Goal: Task Accomplishment & Management: Use online tool/utility

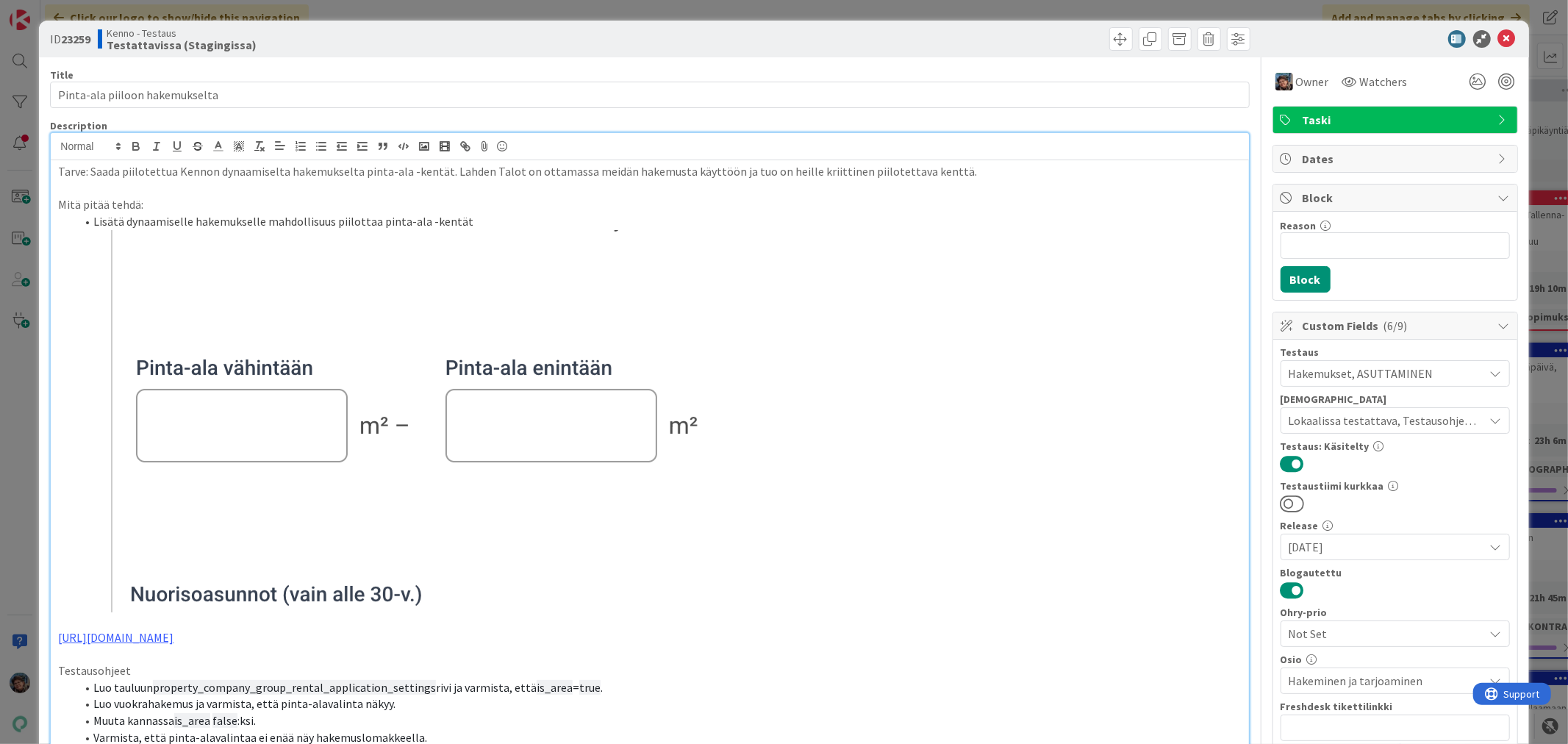
scroll to position [408, 0]
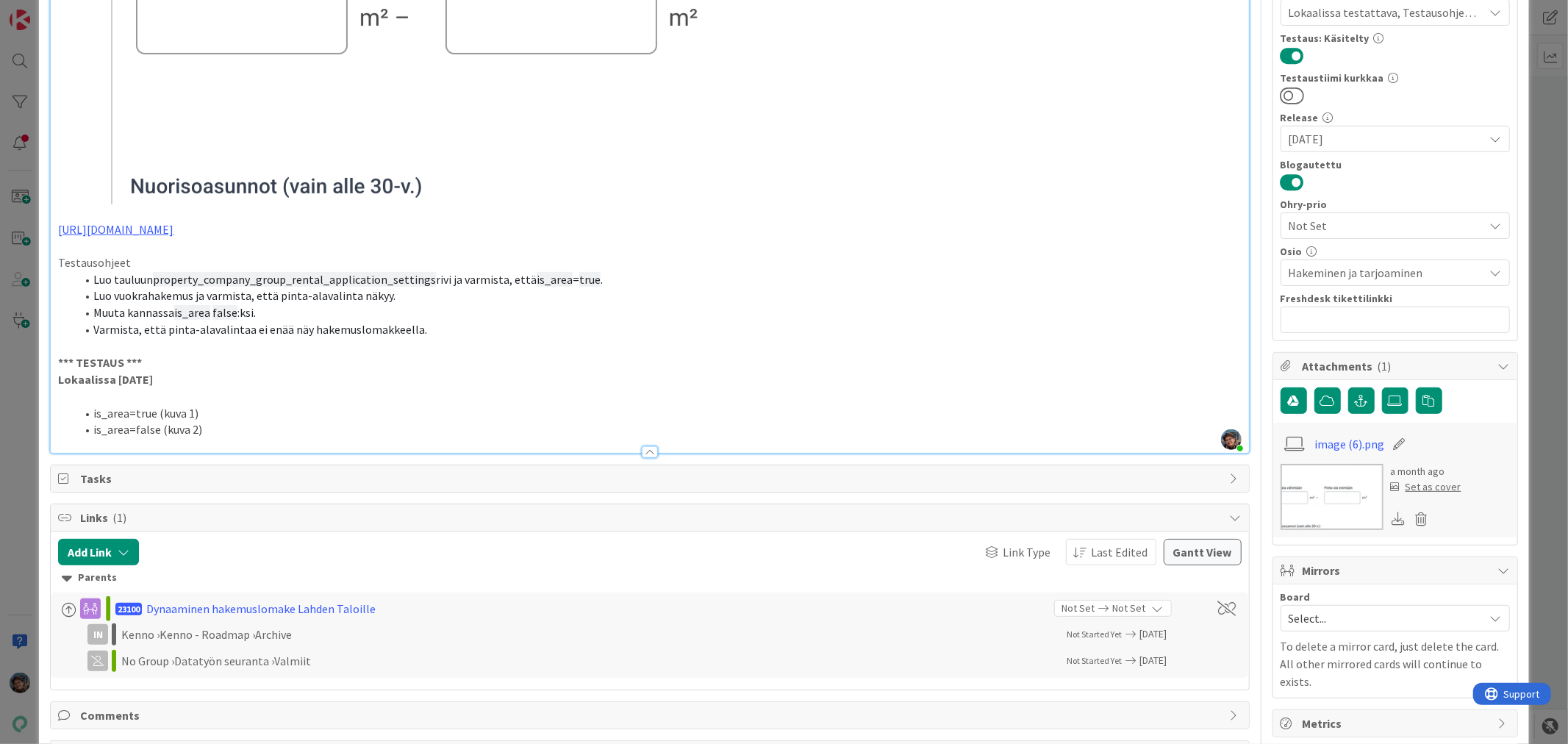
click at [716, 293] on li "Luo vuokrahakemus ja varmista, että pinta-alavalinta näkyy." at bounding box center [658, 296] width 1165 height 17
click at [228, 416] on li "is_area=true (kuva 1)" at bounding box center [658, 413] width 1165 height 17
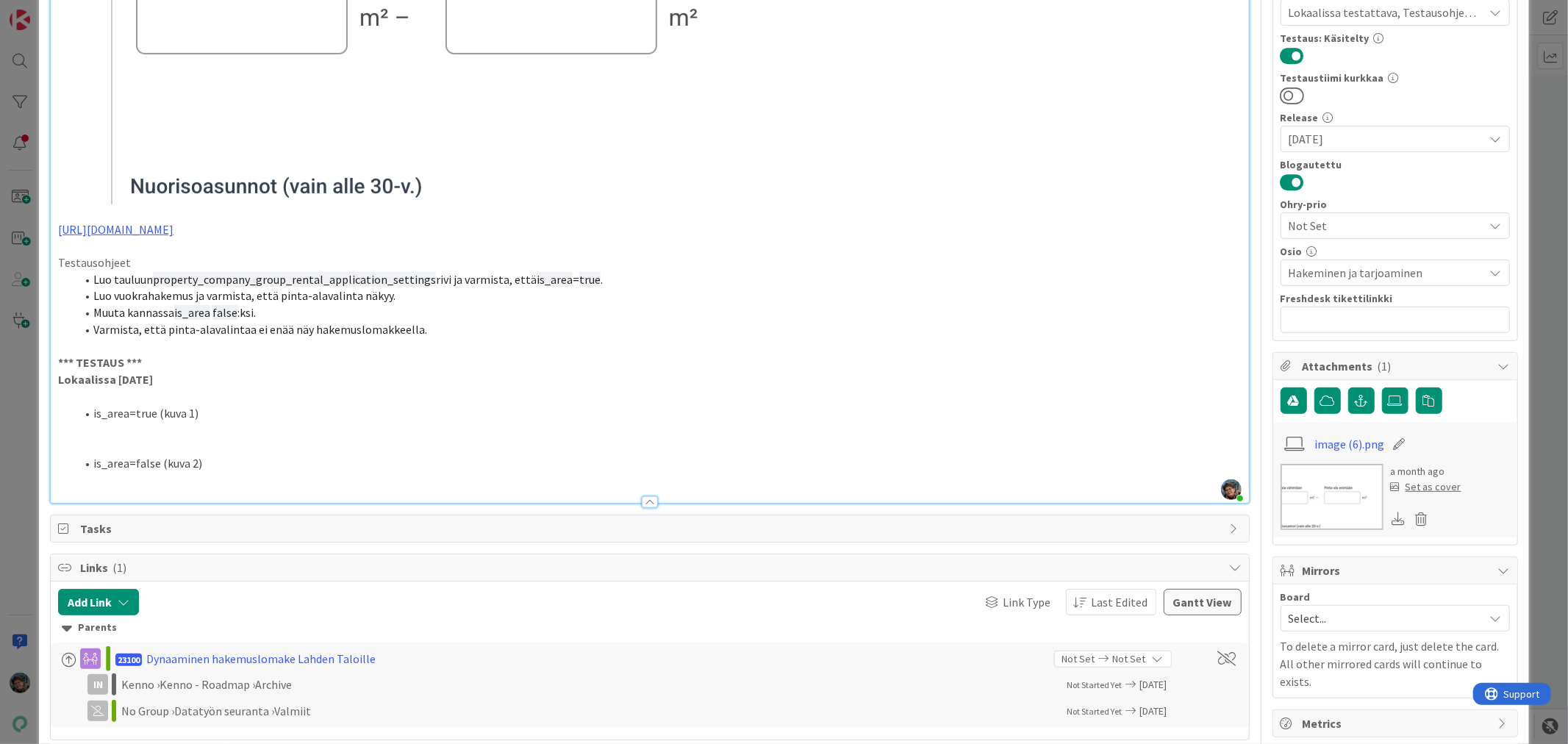
click at [148, 428] on p at bounding box center [649, 430] width 1183 height 17
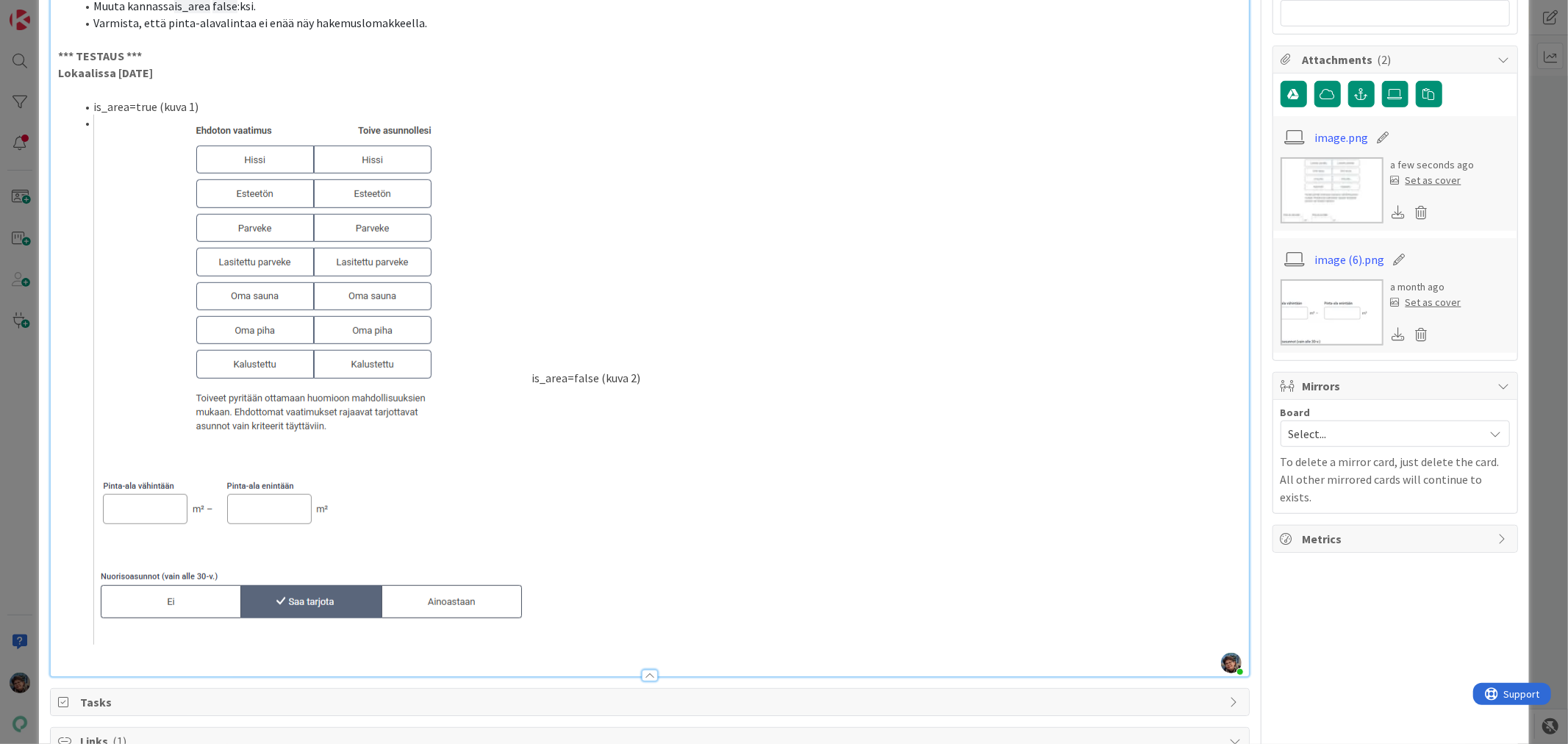
scroll to position [736, 0]
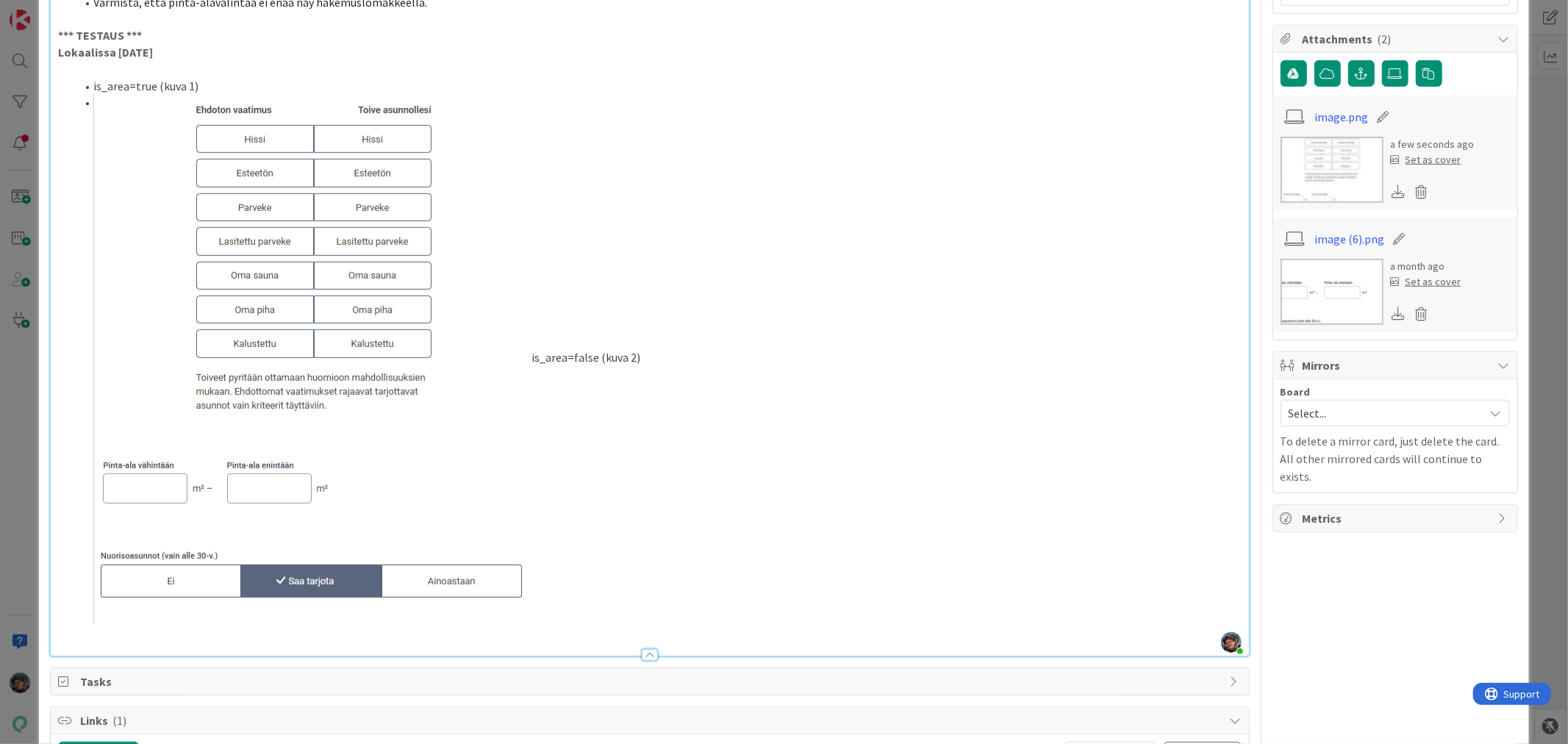
click at [534, 353] on li "is_area=false (kuva 2)" at bounding box center [658, 359] width 1165 height 531
click at [215, 650] on li "is_area=false (kuva 2)" at bounding box center [658, 650] width 1165 height 17
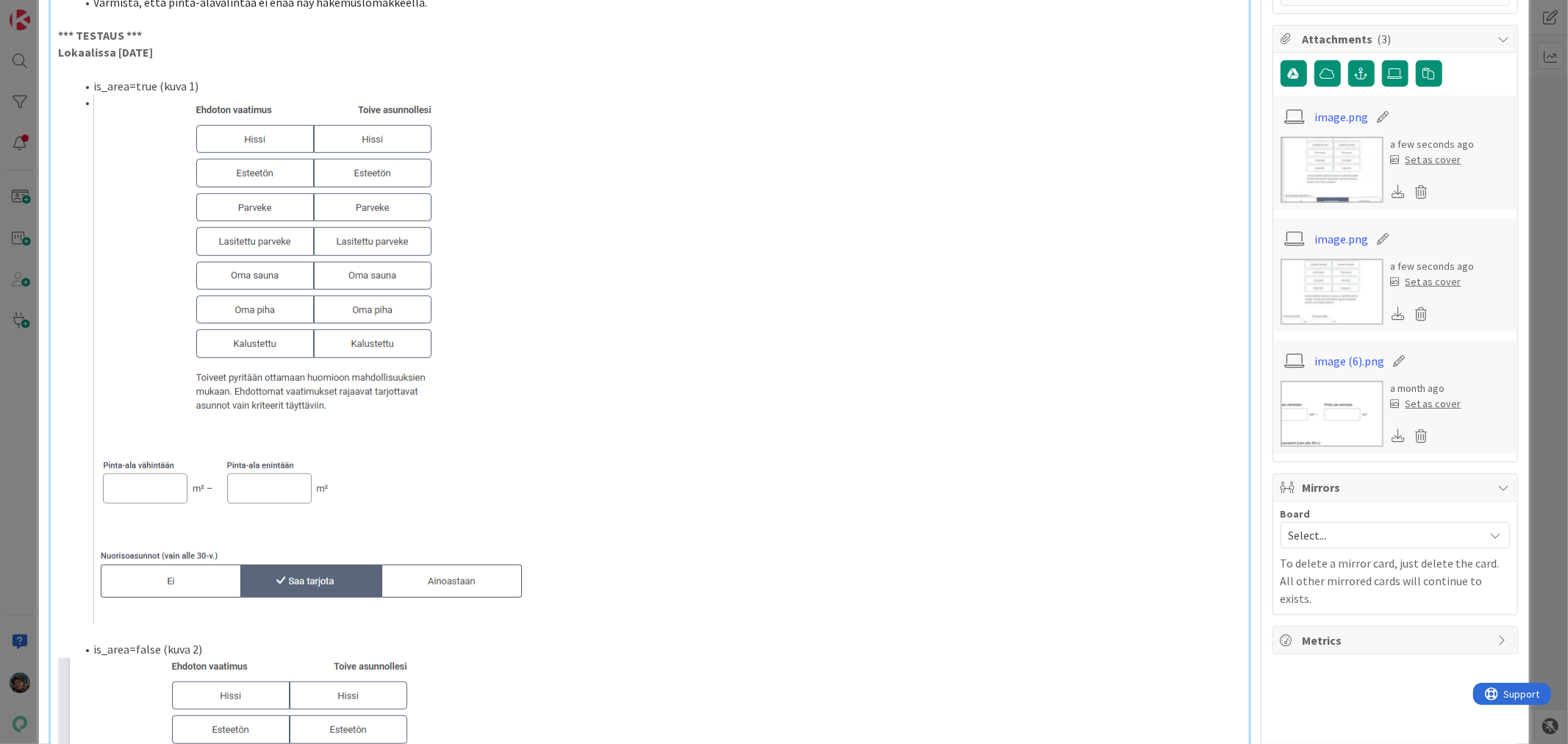
click at [91, 101] on li at bounding box center [658, 359] width 1165 height 531
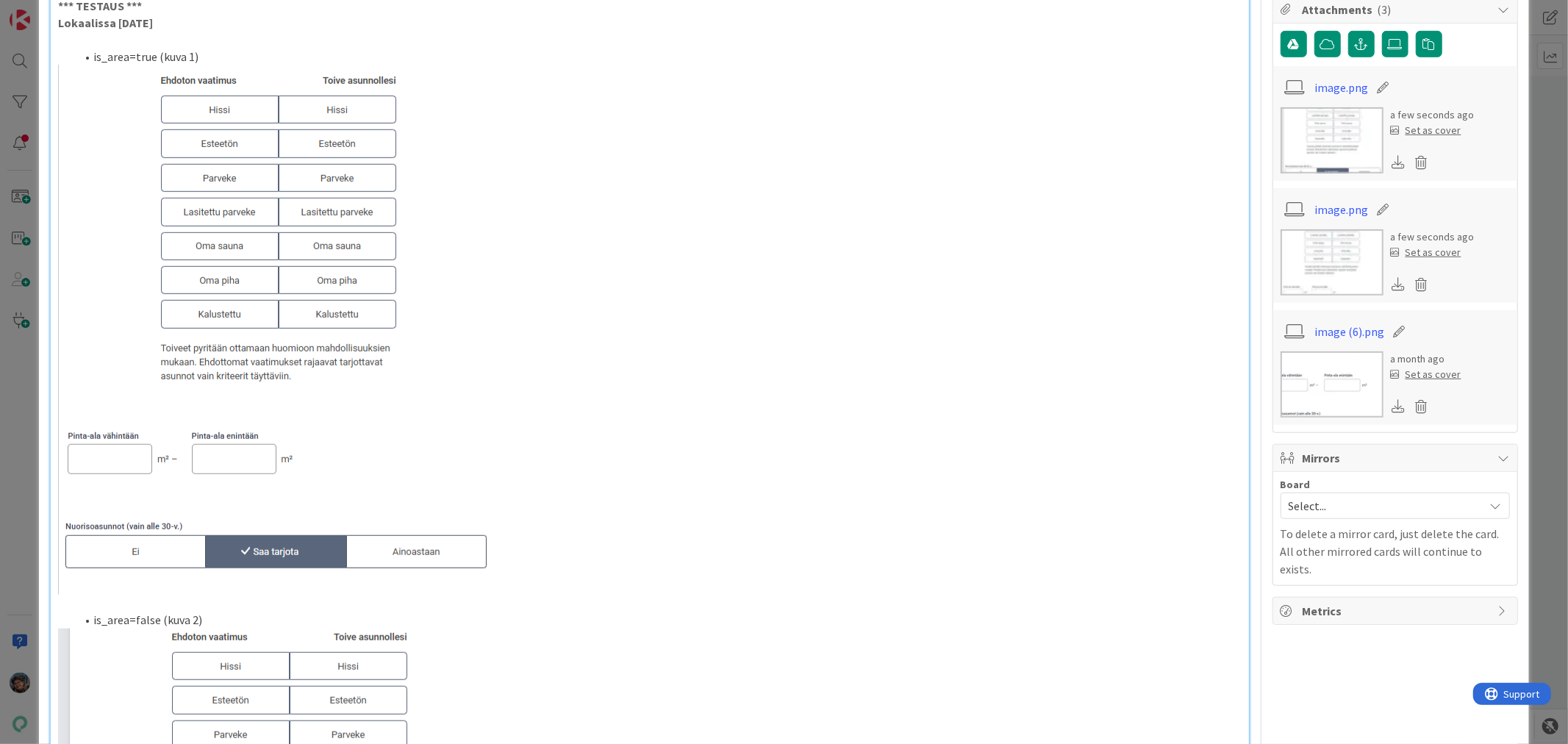
scroll to position [490, 0]
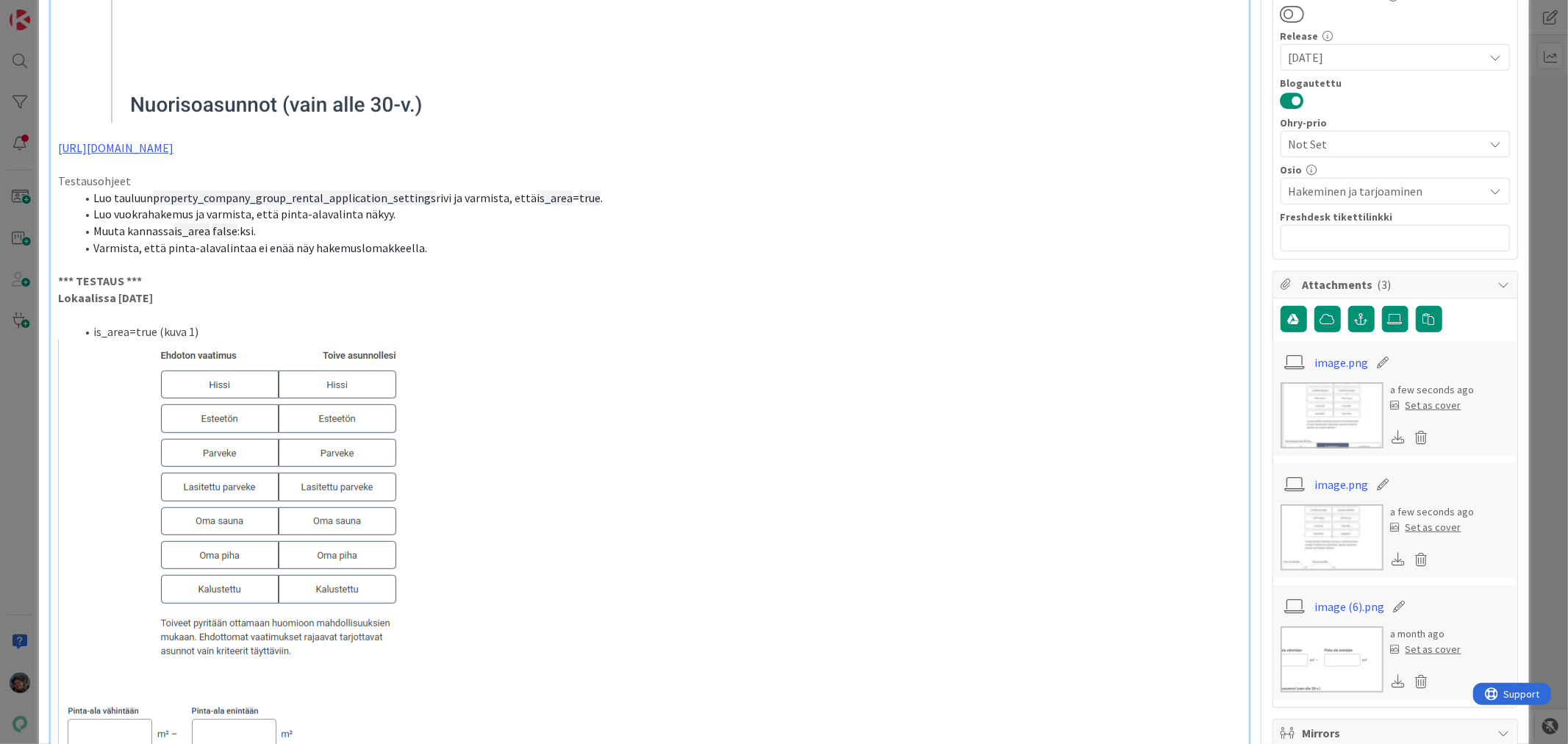
click at [83, 317] on p at bounding box center [649, 315] width 1183 height 17
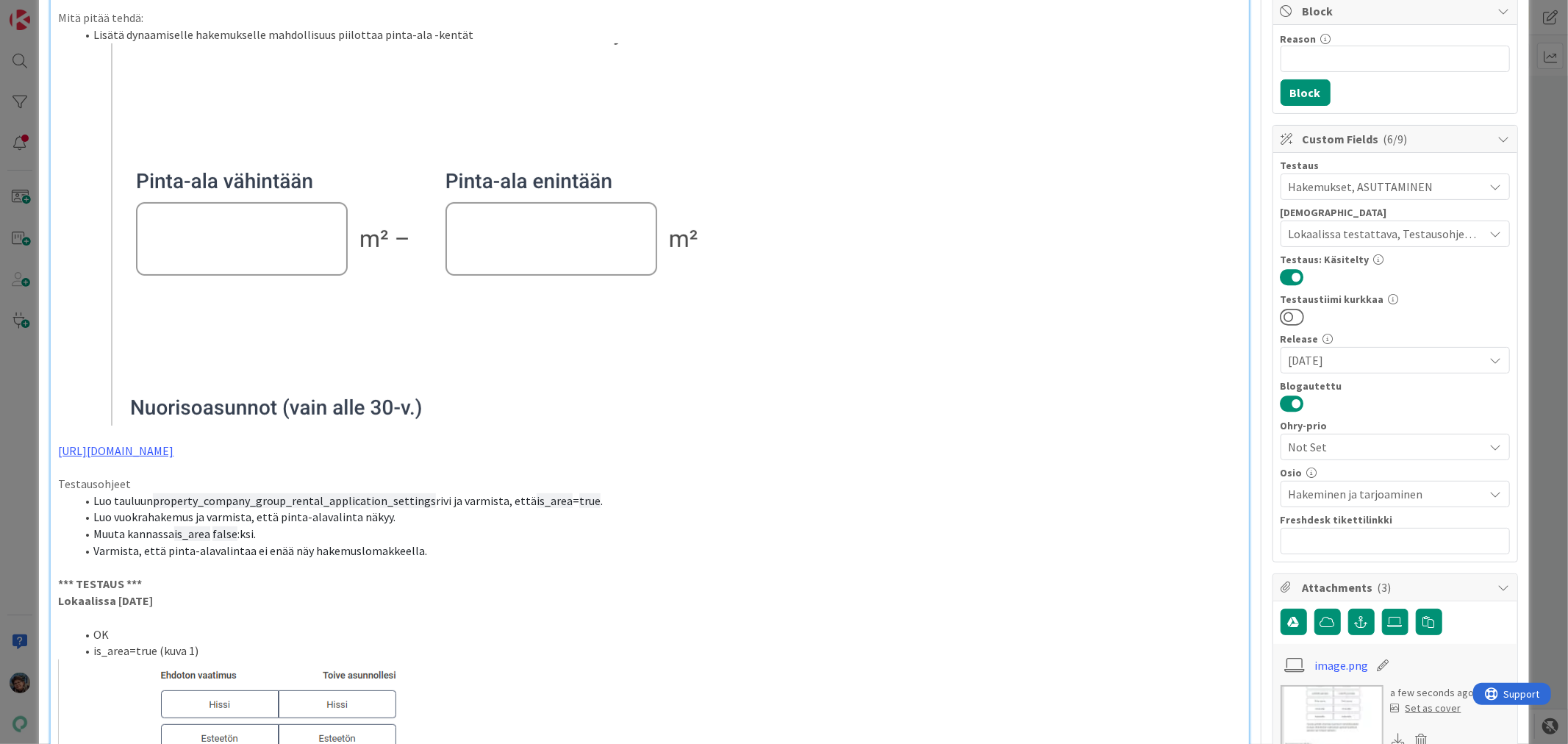
scroll to position [0, 0]
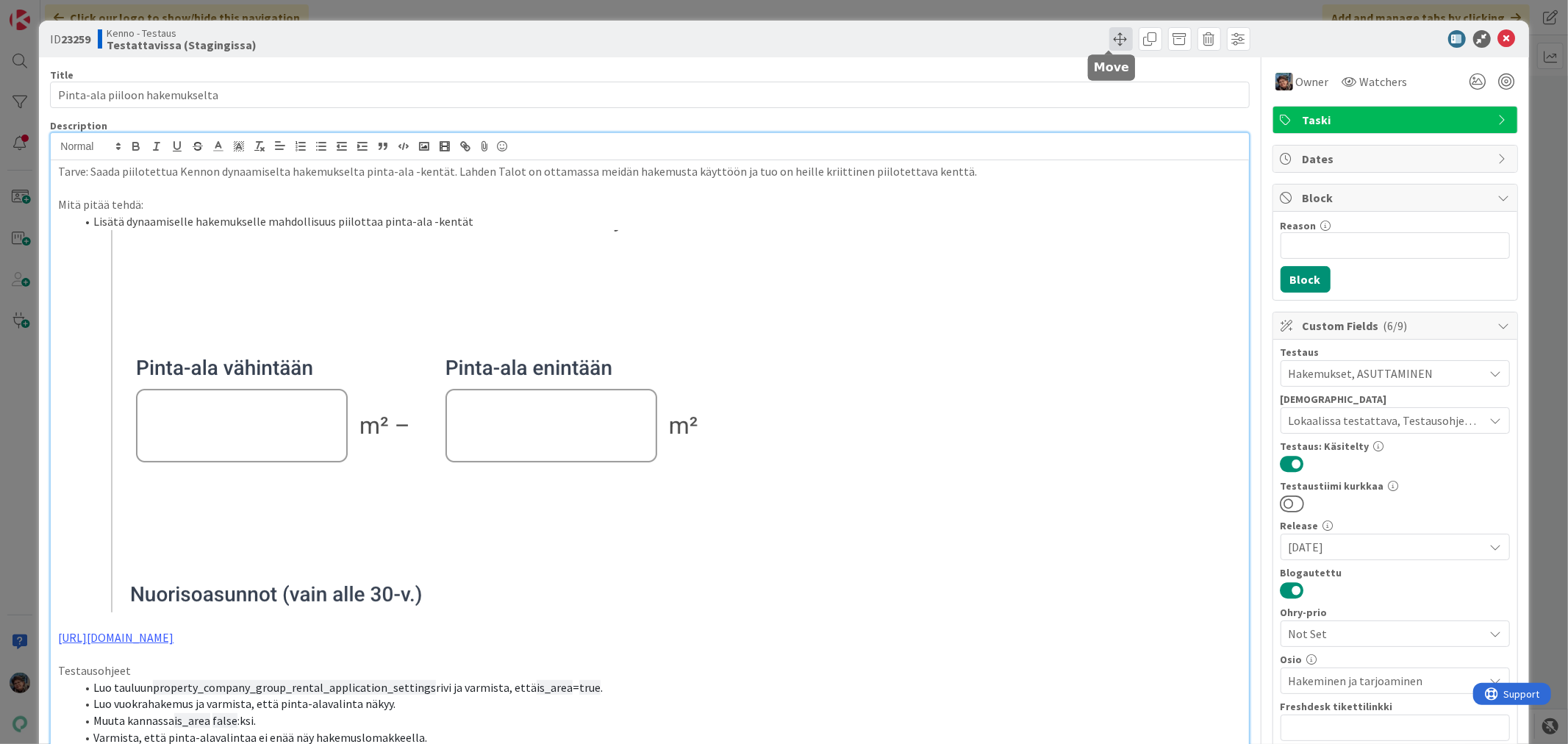
click at [1109, 41] on span at bounding box center [1121, 39] width 24 height 24
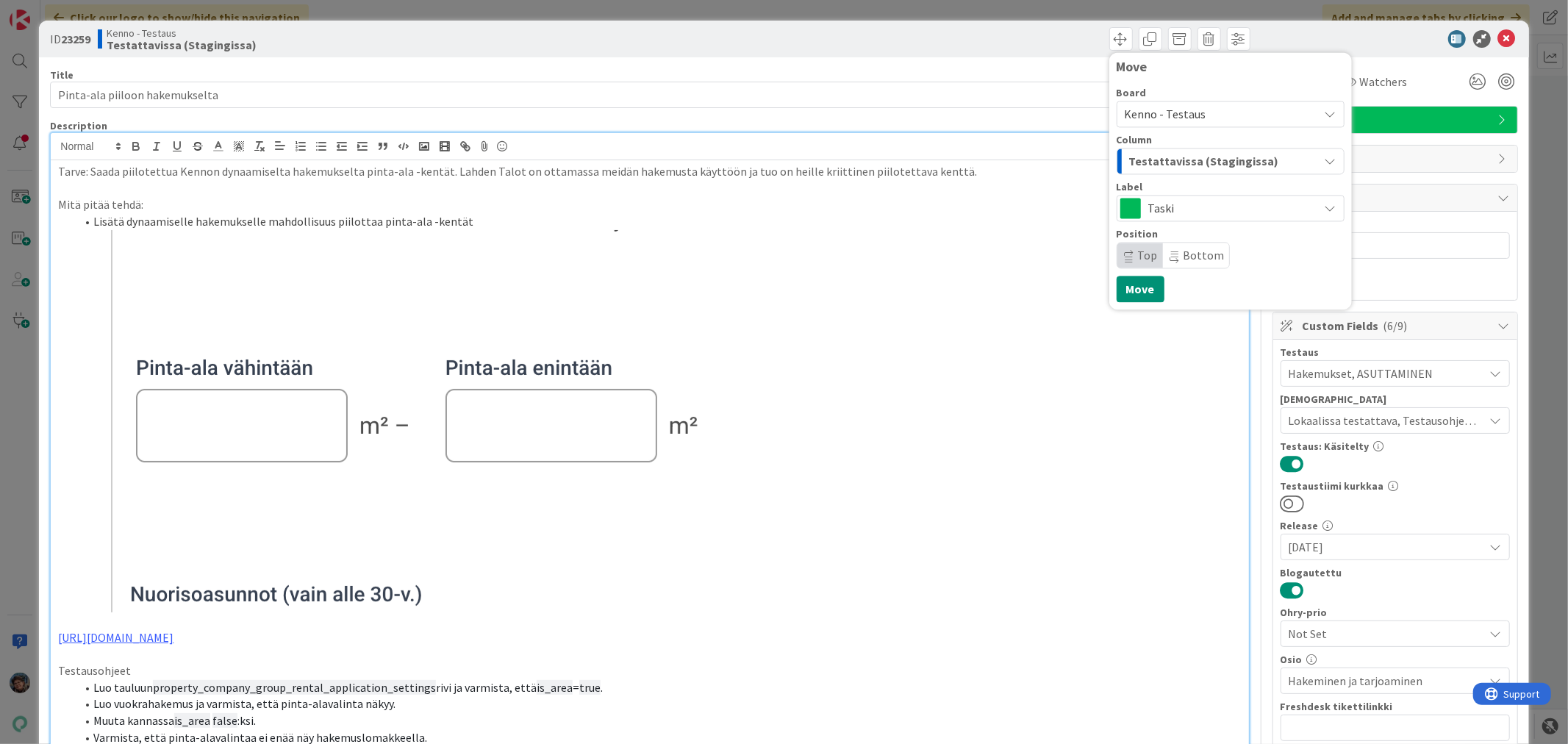
click at [1195, 159] on span "Testattavissa (Stagingissa)" at bounding box center [1204, 161] width 150 height 19
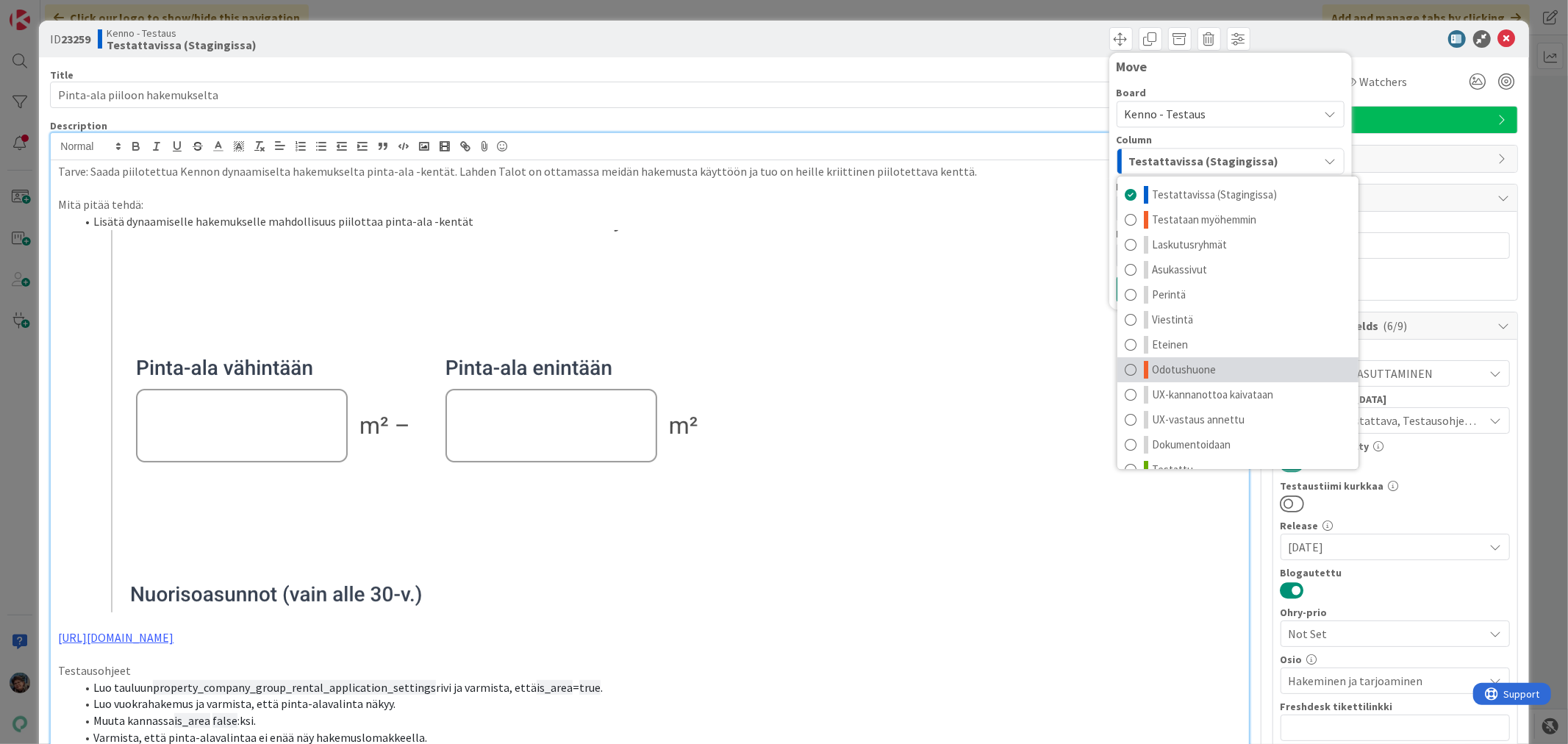
scroll to position [19, 0]
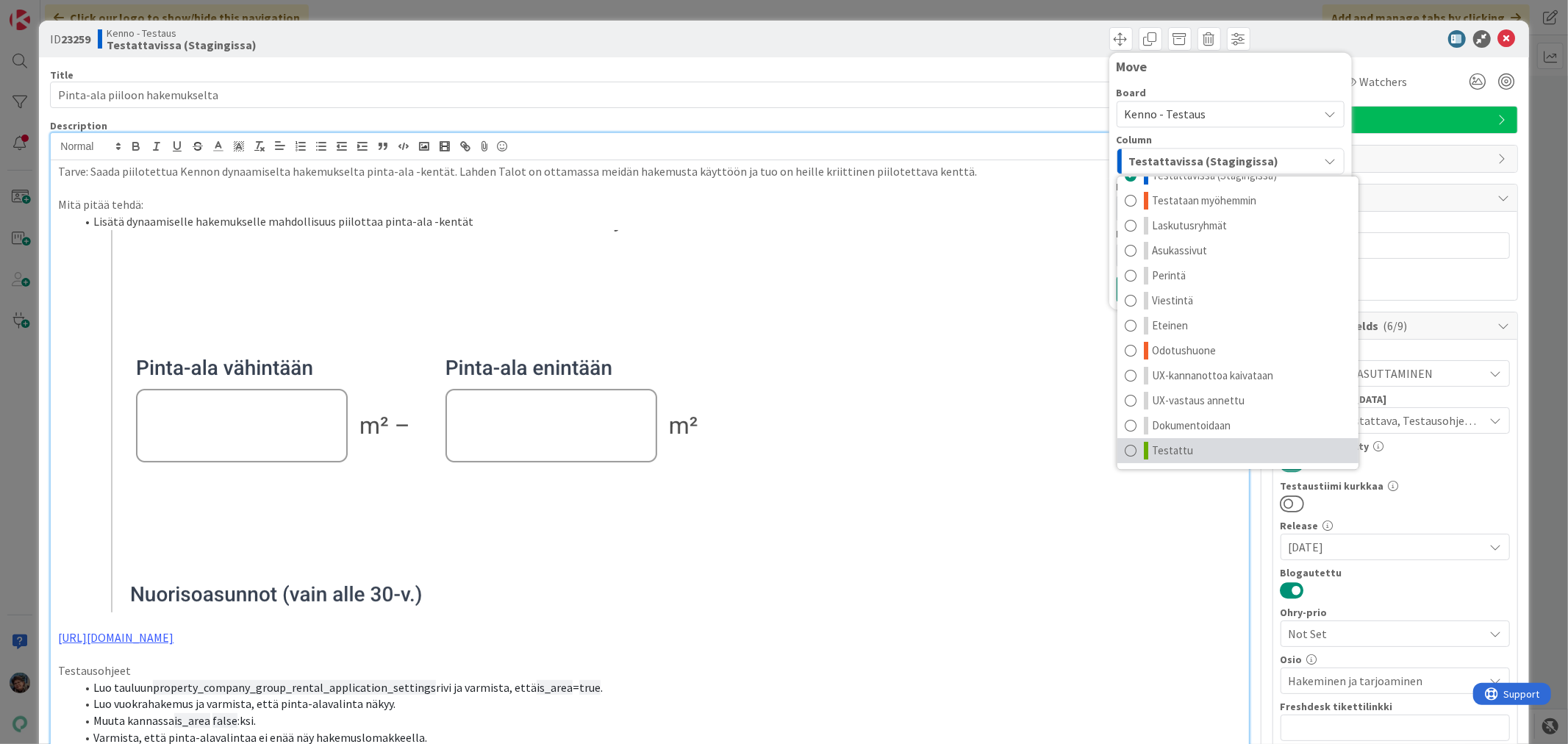
click at [1163, 452] on span "Testattu" at bounding box center [1172, 450] width 41 height 18
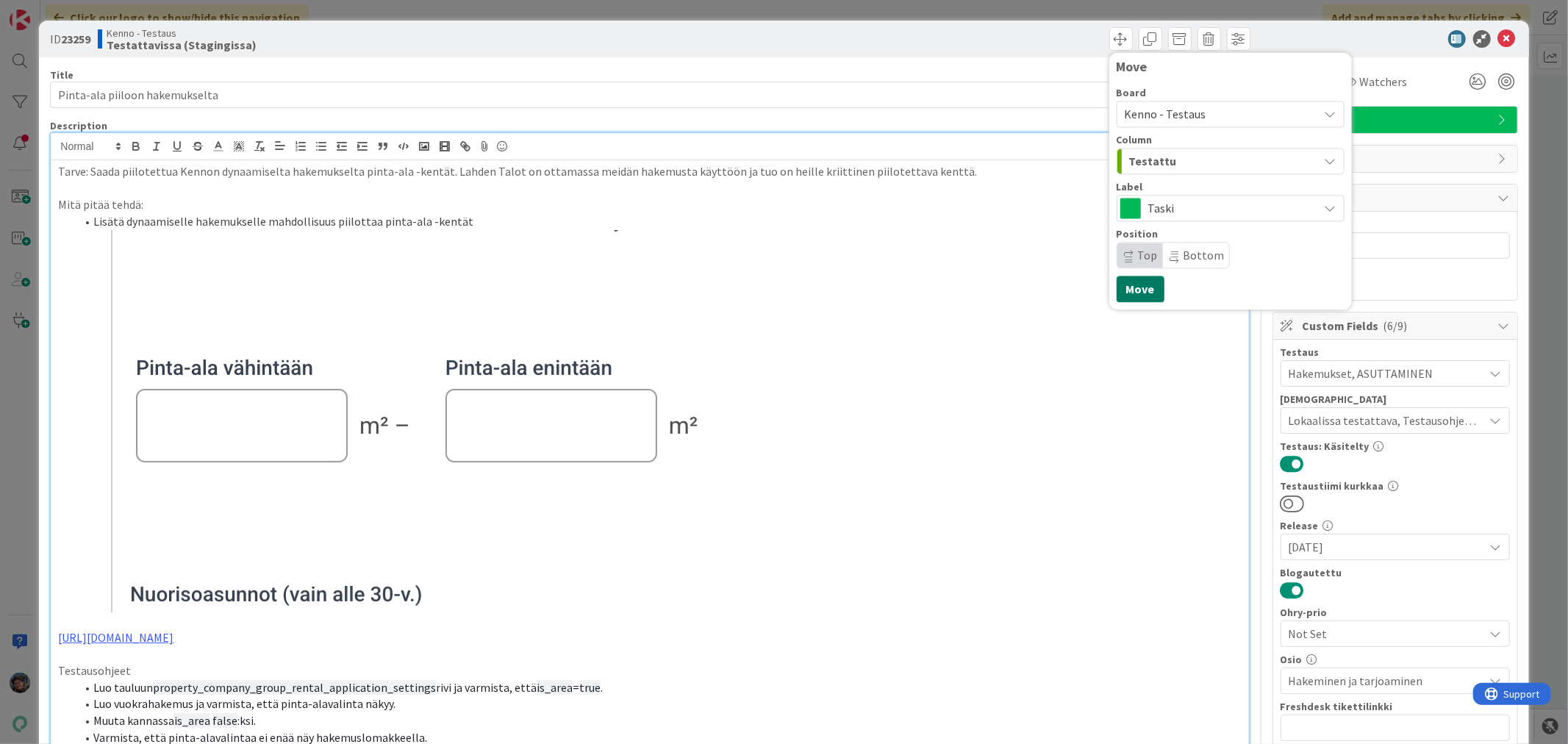
click at [1121, 290] on button "Move" at bounding box center [1141, 288] width 48 height 26
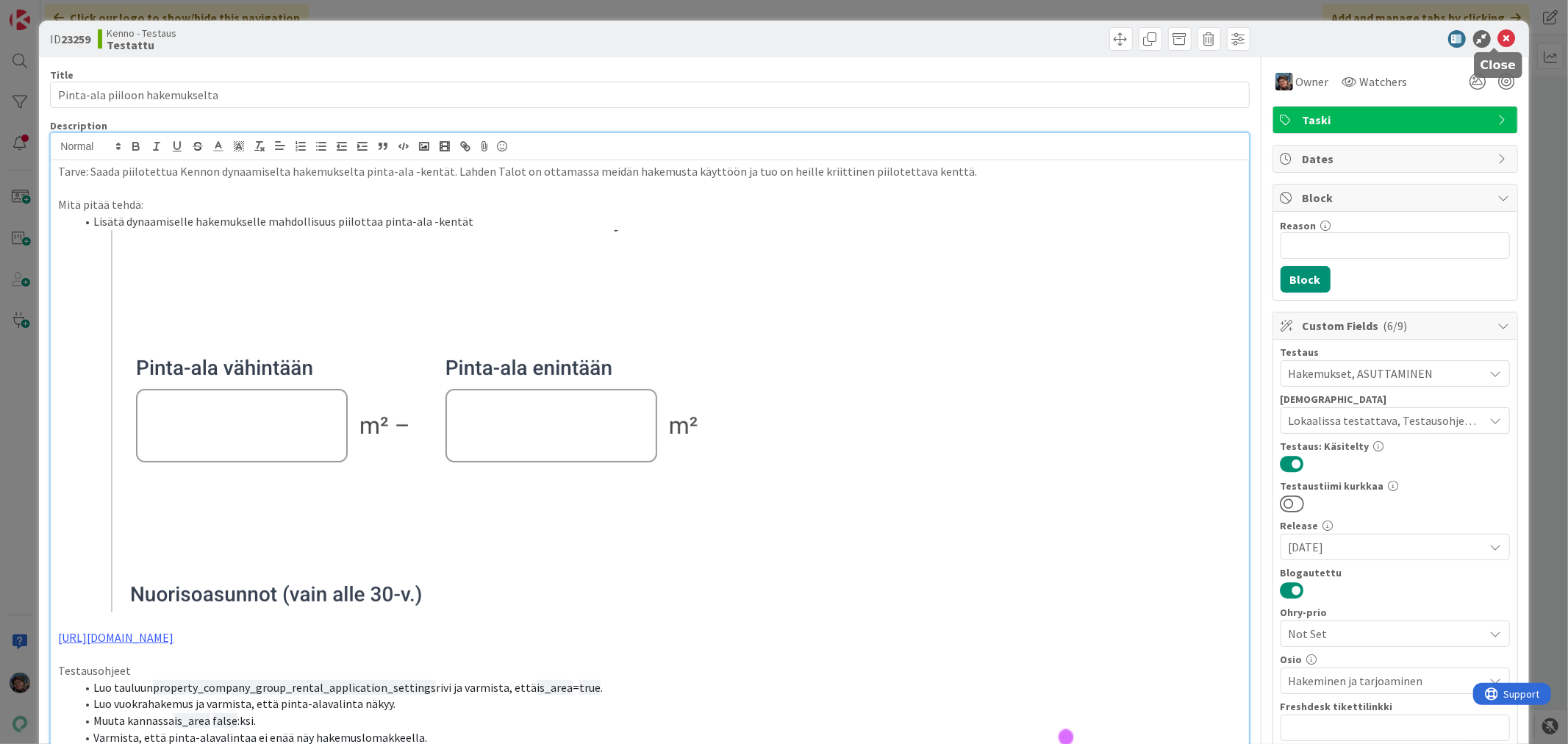
click at [1498, 39] on icon at bounding box center [1506, 39] width 18 height 18
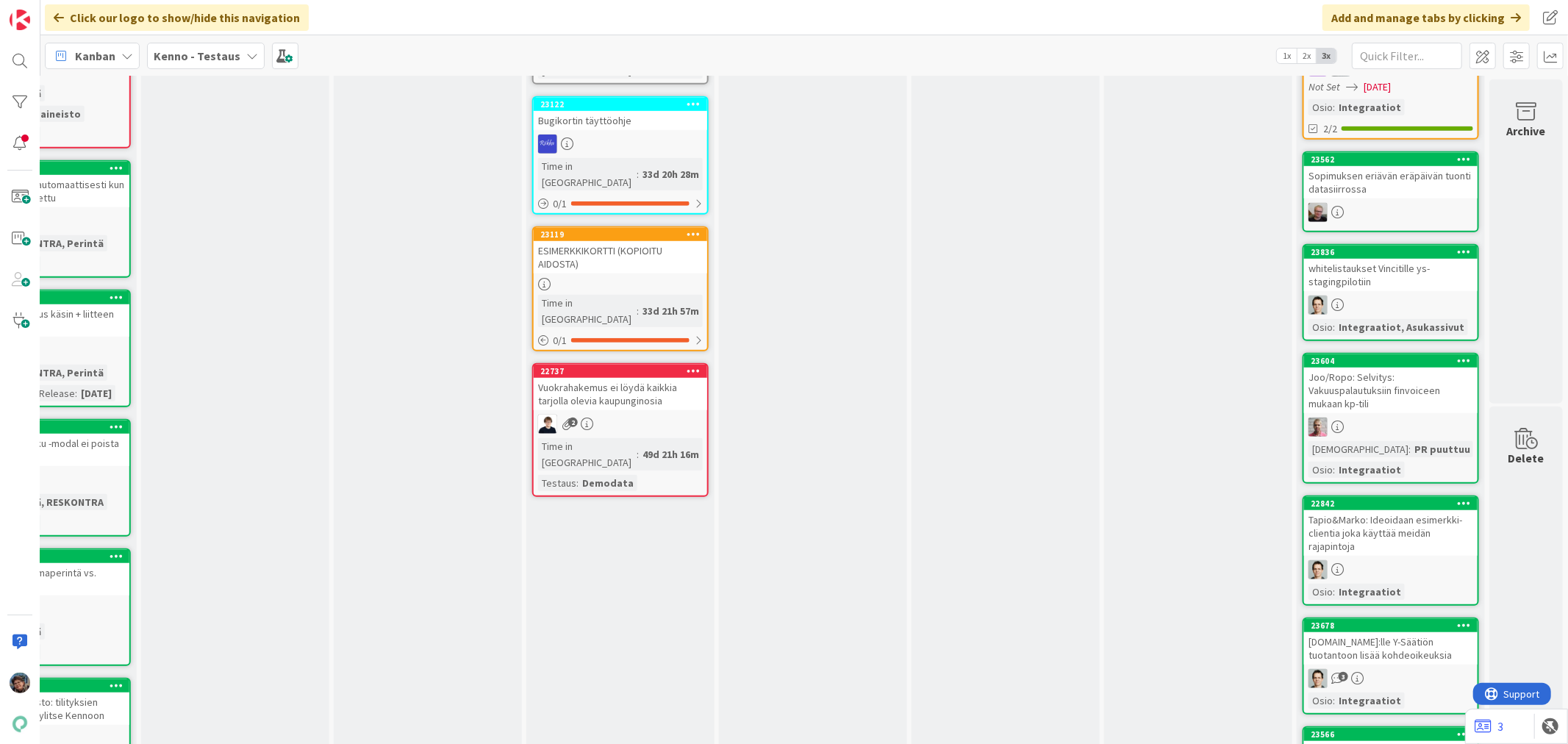
scroll to position [899, 878]
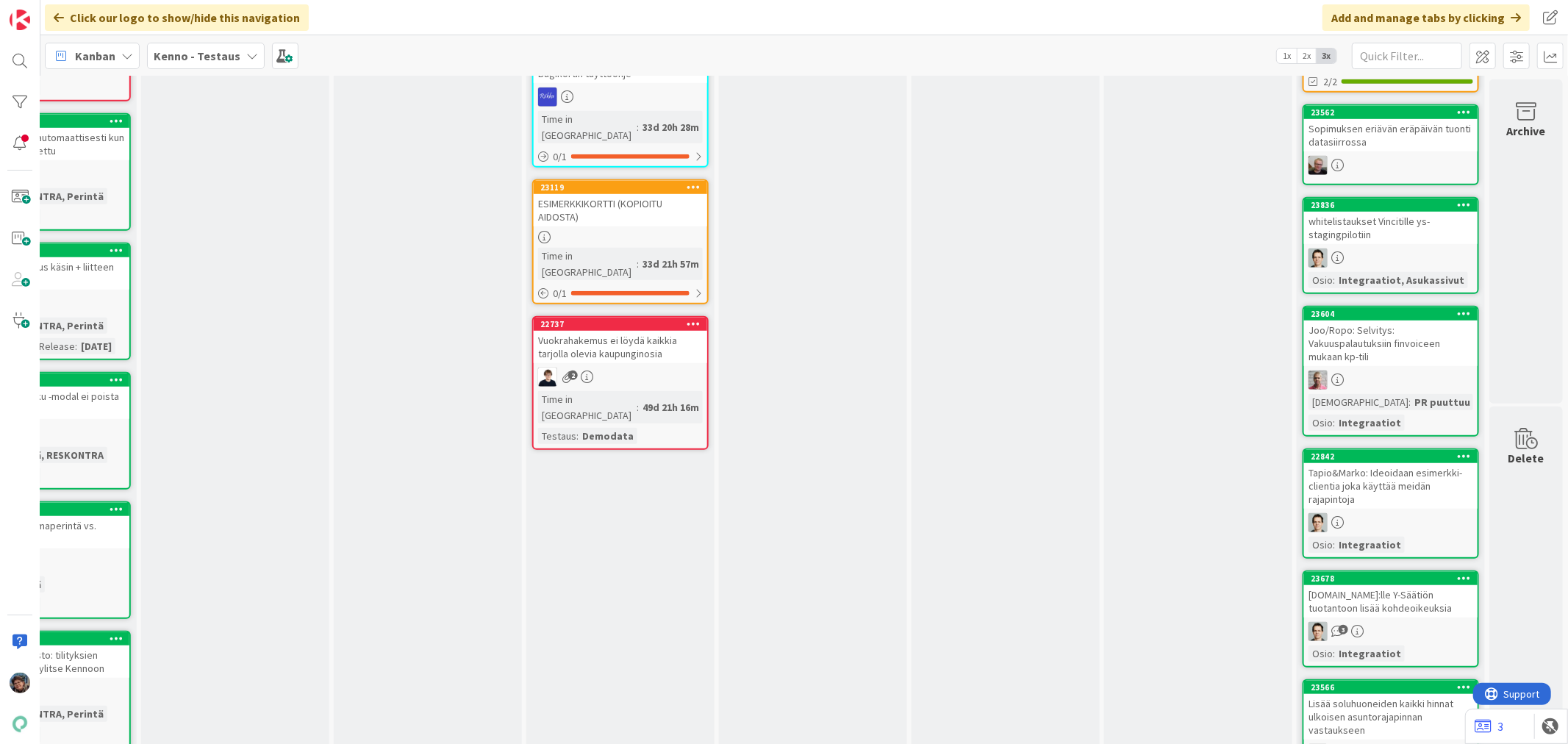
click at [1375, 346] on div "Joo/Ropo: Selvitys: Vakuuspalautuksiin finvoiceen mukaan kp-tili" at bounding box center [1391, 343] width 174 height 46
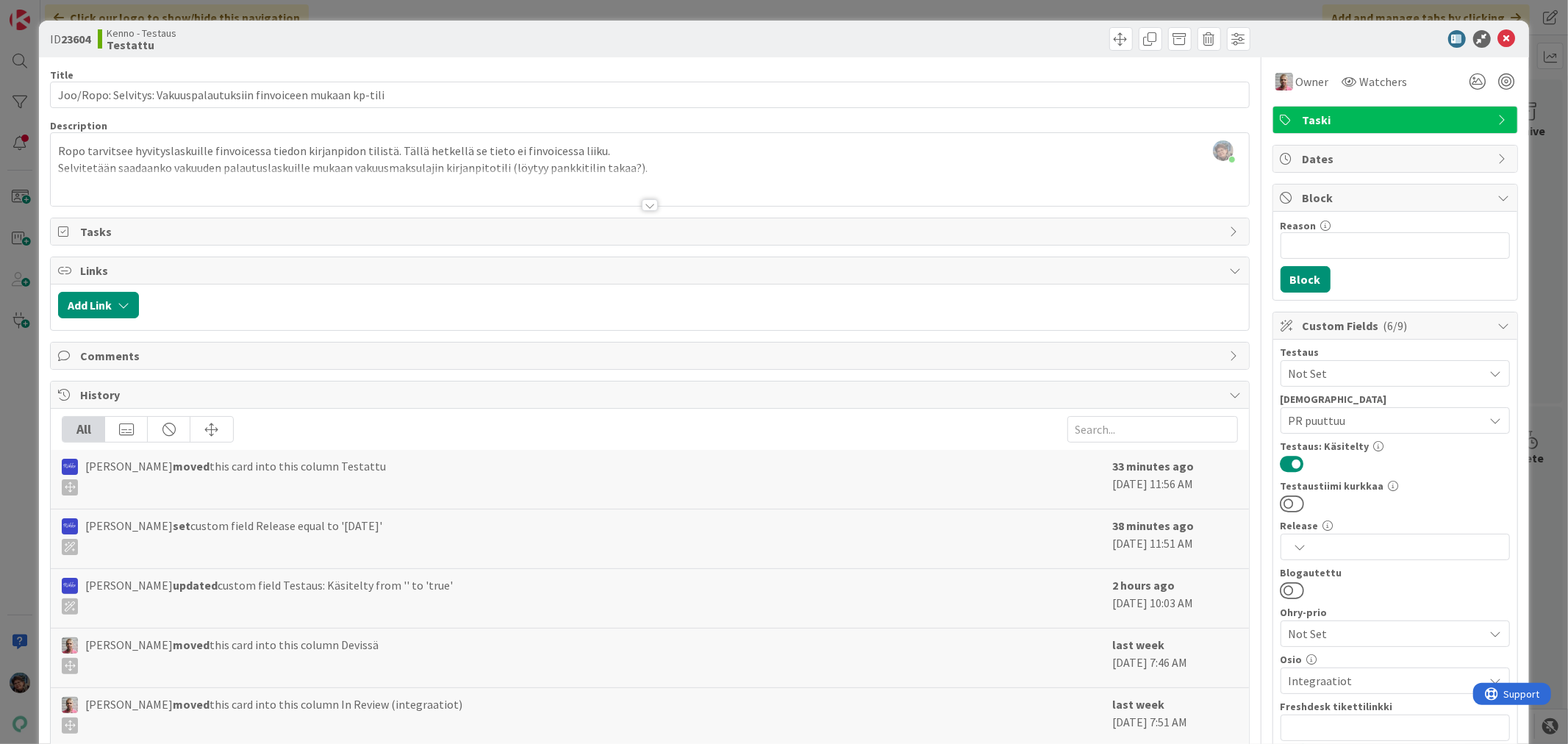
click at [642, 210] on div at bounding box center [649, 205] width 16 height 12
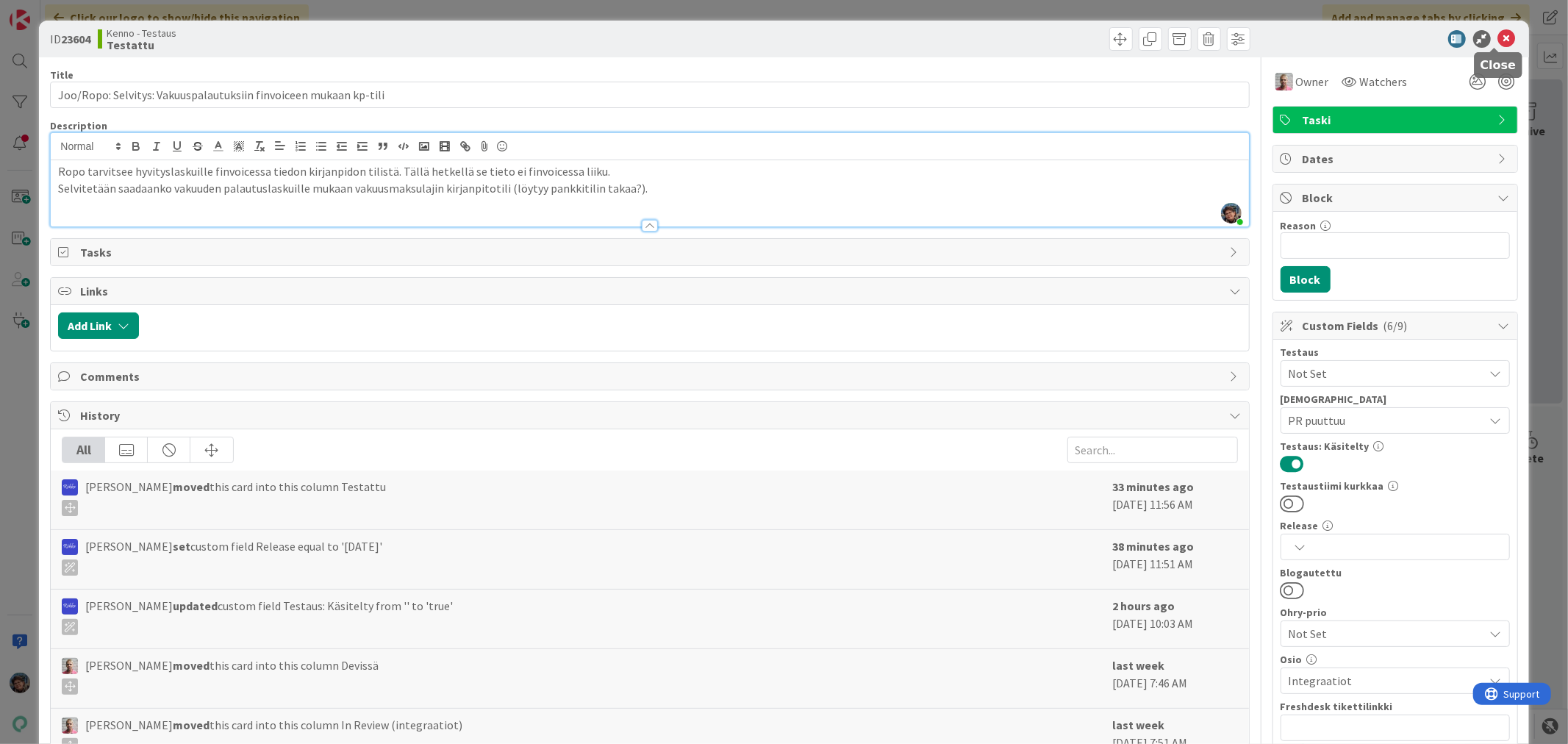
drag, startPoint x: 1487, startPoint y: 32, endPoint x: 1497, endPoint y: 89, distance: 57.9
click at [1498, 32] on icon at bounding box center [1506, 39] width 18 height 18
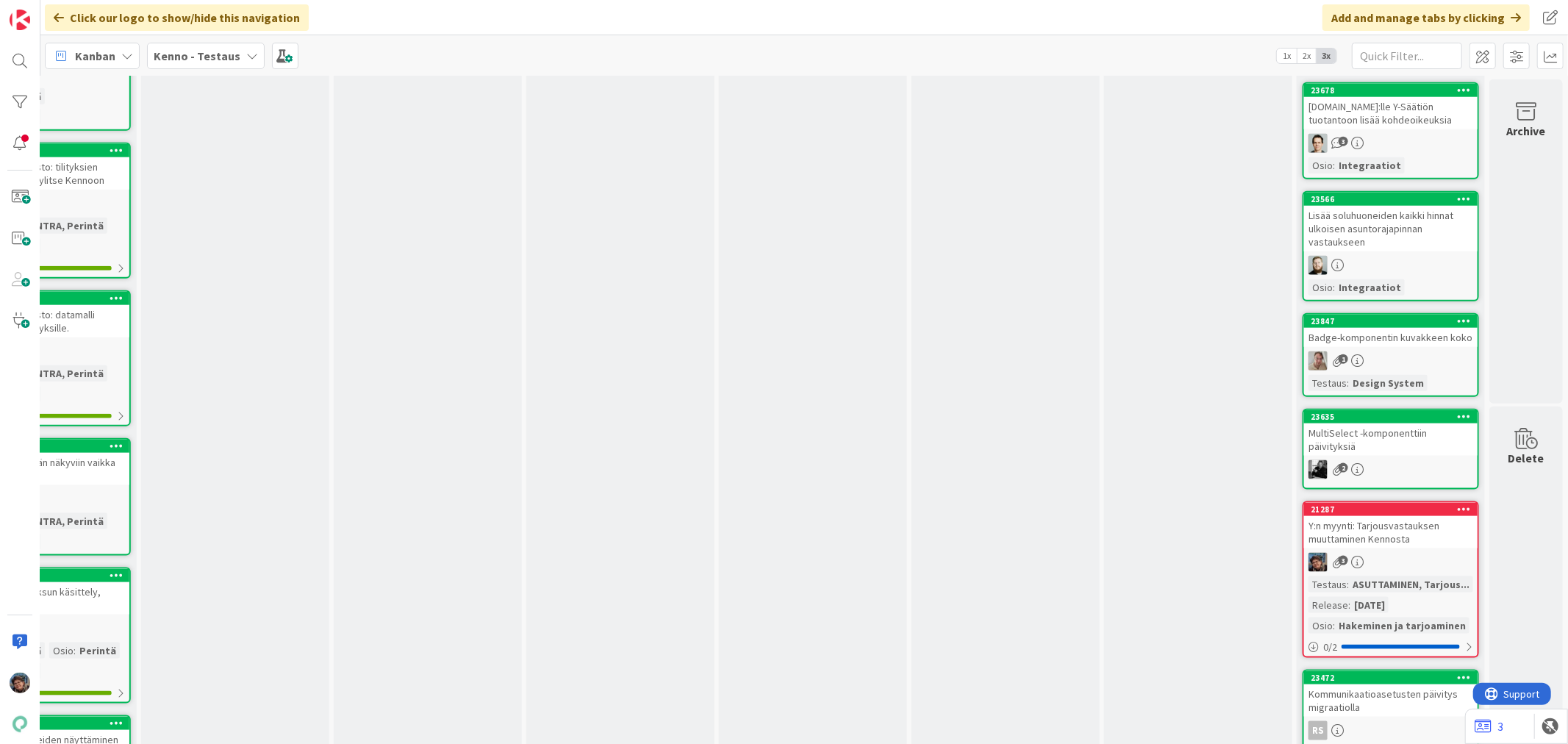
scroll to position [1388, 878]
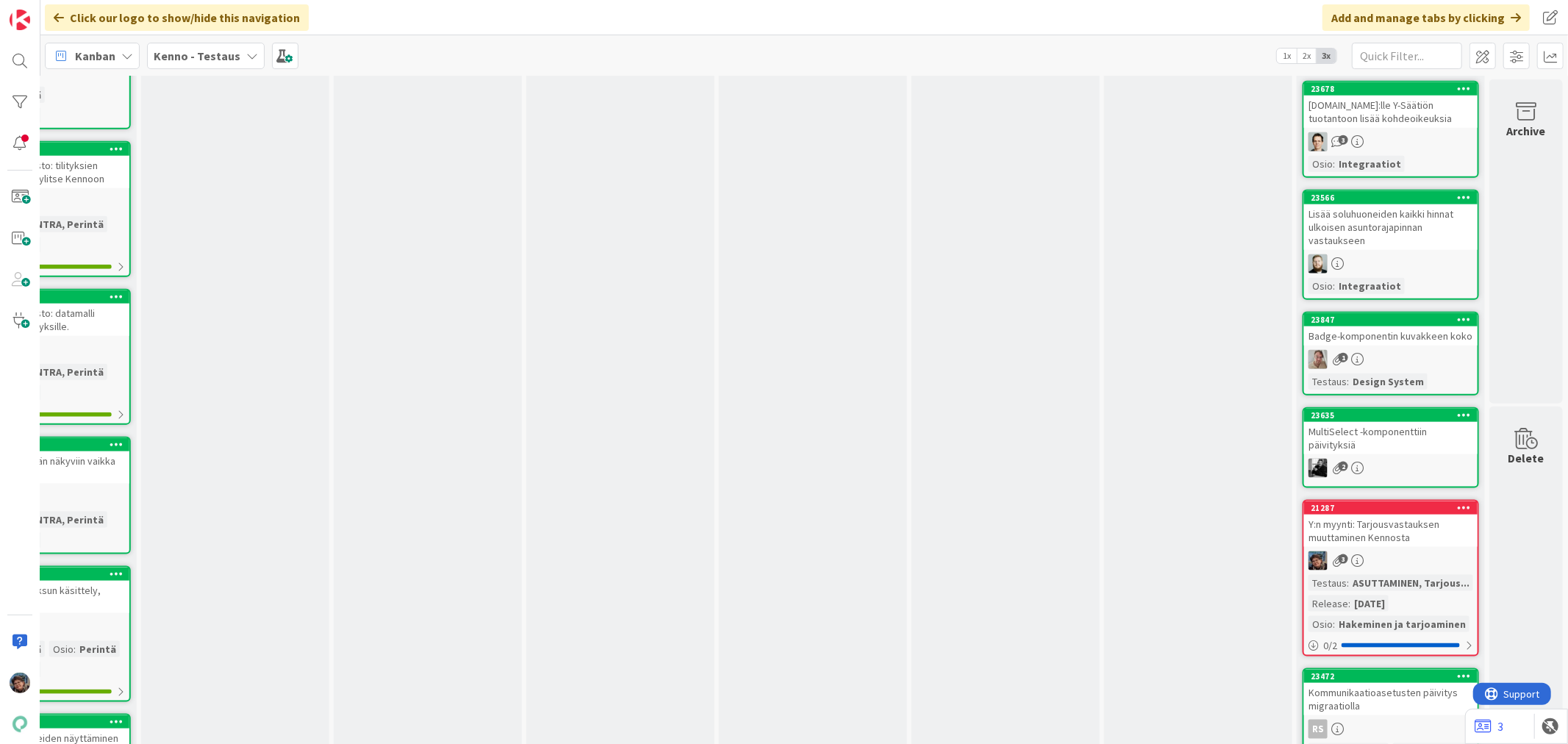
click at [1383, 350] on div "1" at bounding box center [1391, 359] width 174 height 19
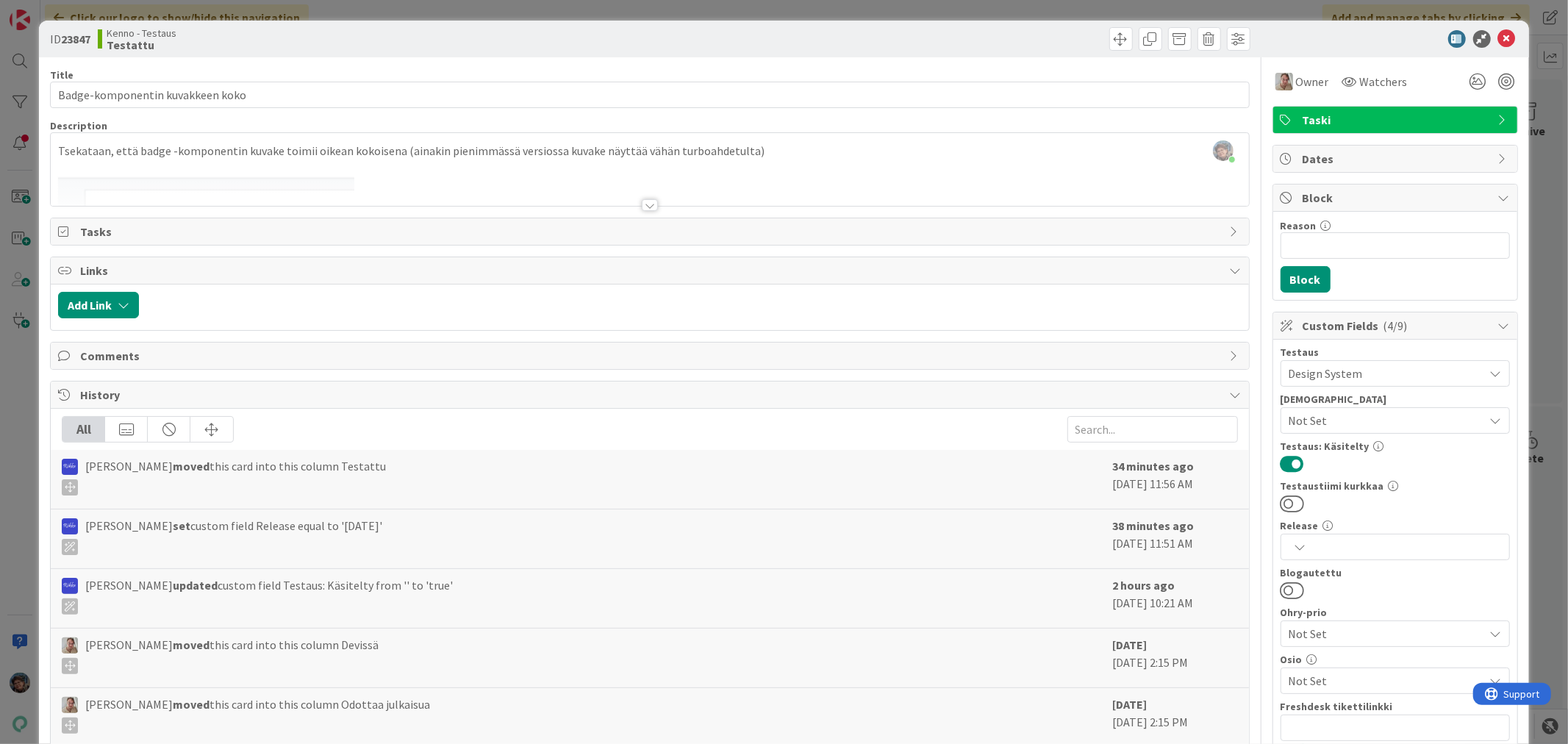
click at [642, 202] on div at bounding box center [649, 205] width 16 height 12
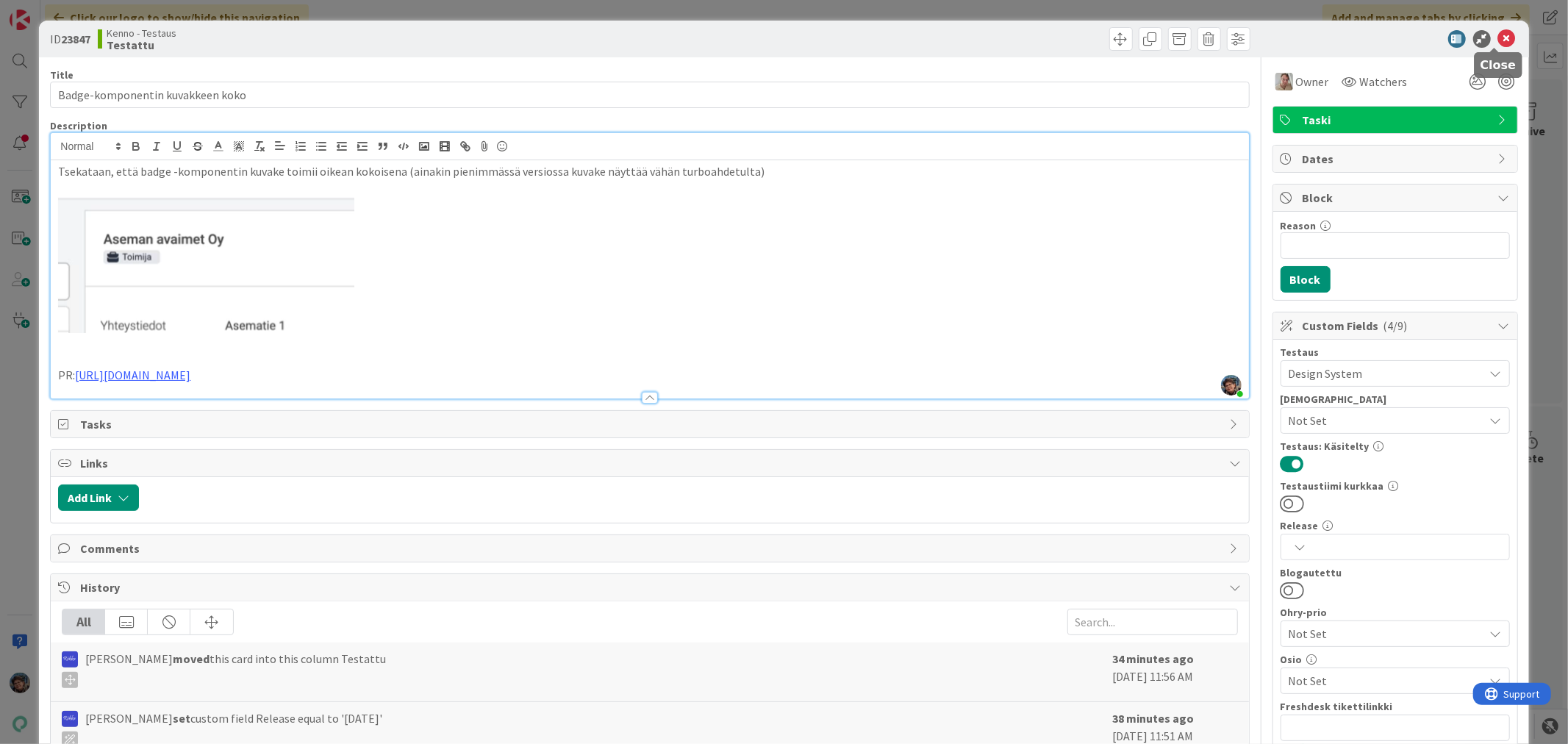
click at [1498, 37] on icon at bounding box center [1506, 39] width 18 height 18
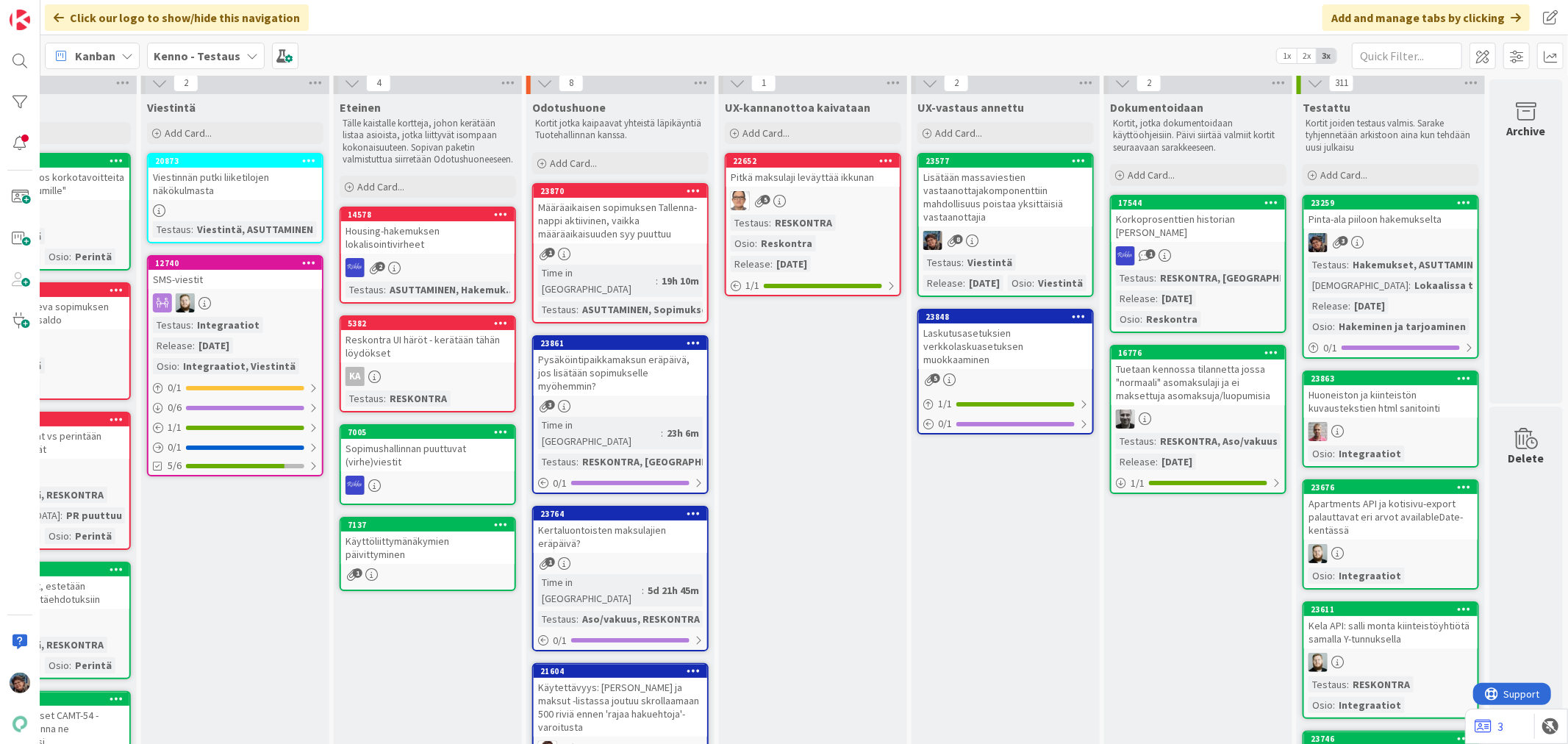
scroll to position [0, 878]
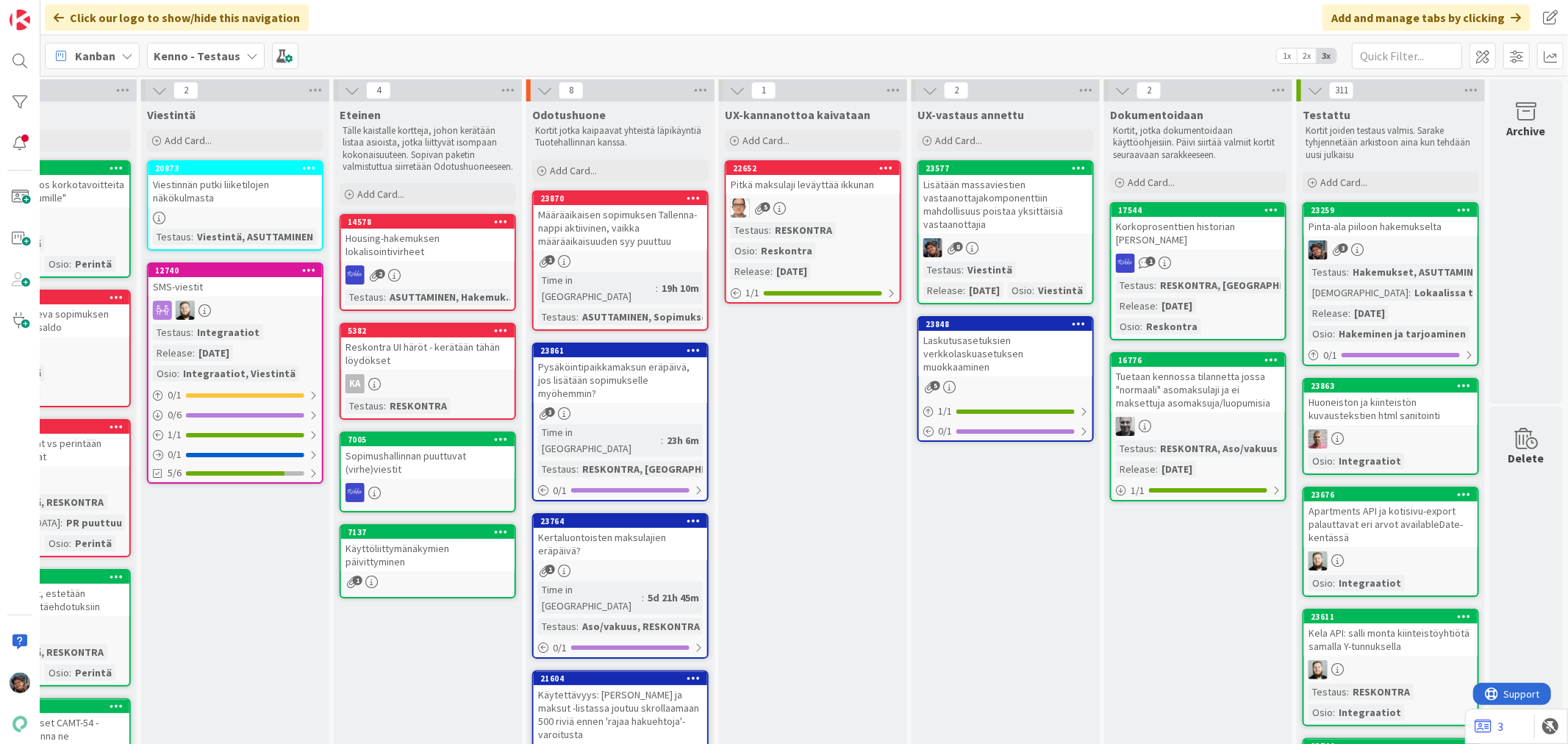
click at [1012, 253] on div "8" at bounding box center [1006, 248] width 174 height 19
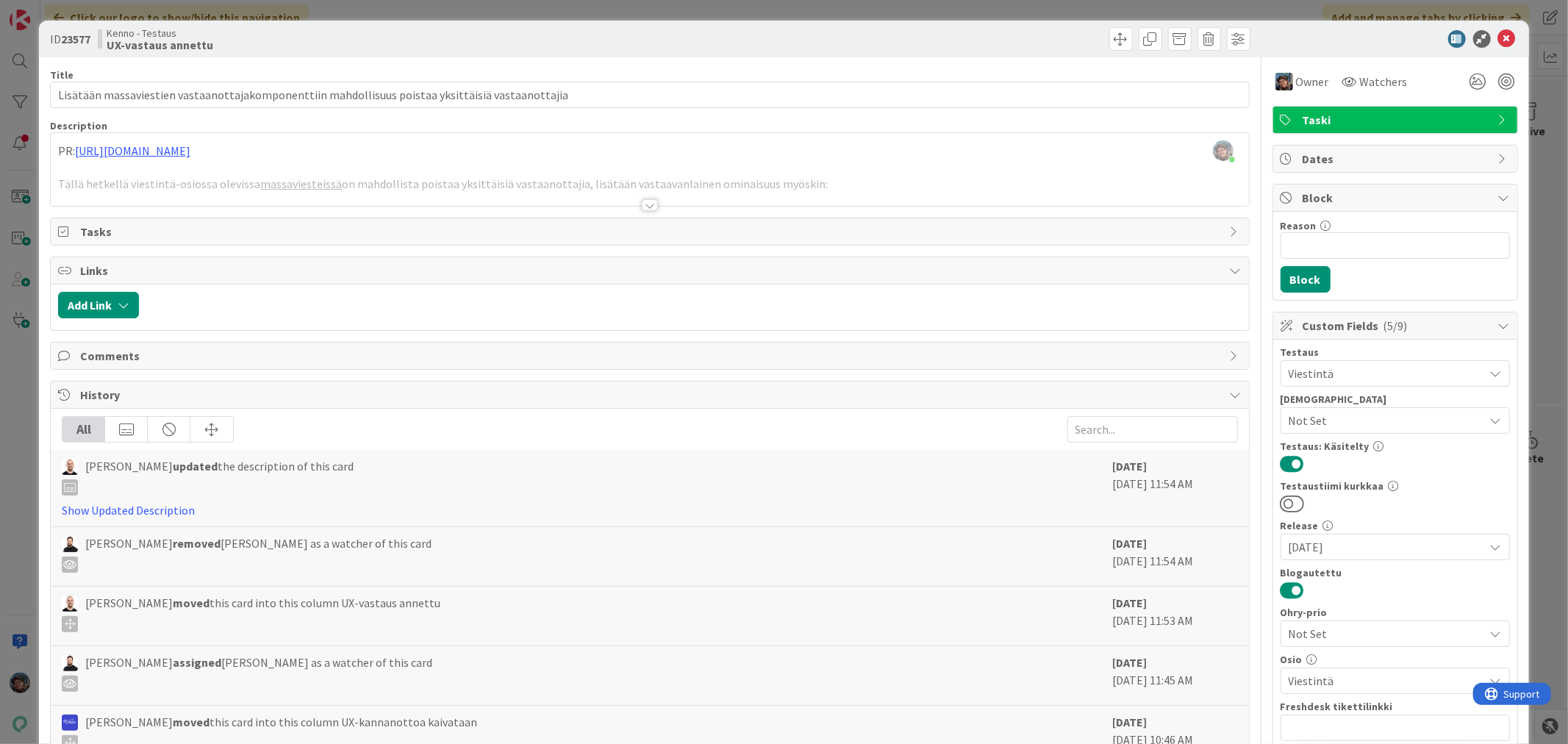
click at [642, 203] on div at bounding box center [649, 205] width 16 height 12
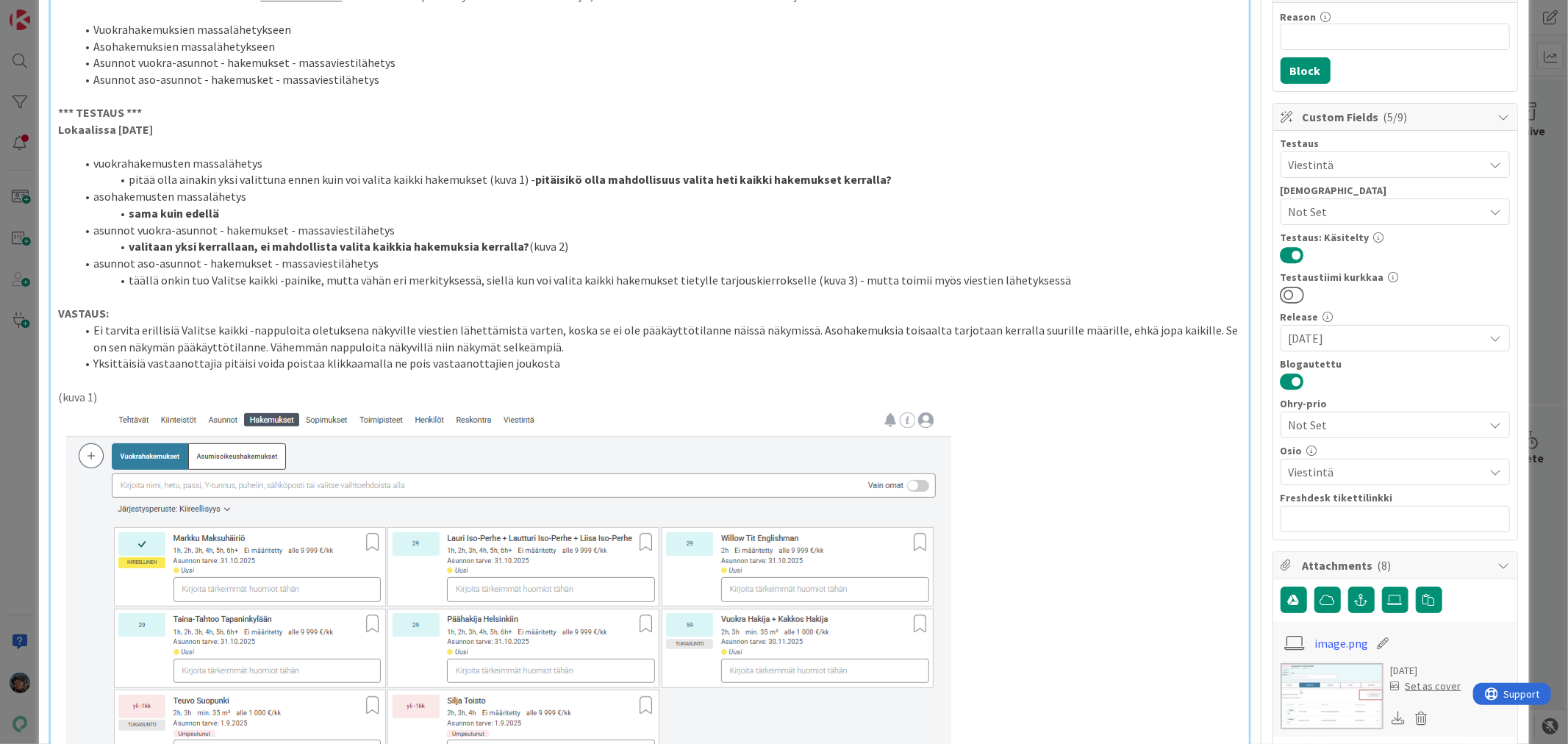
scroll to position [164, 0]
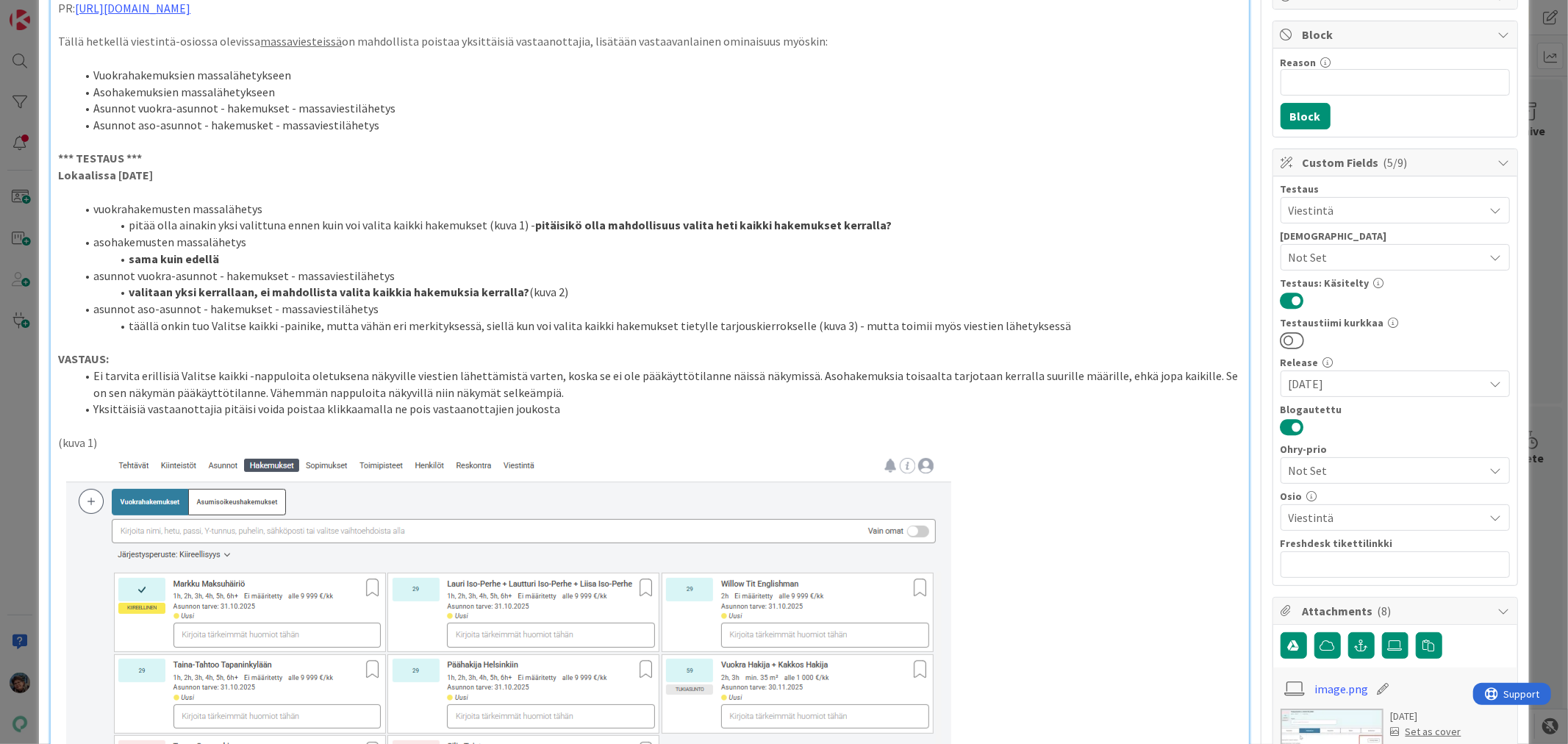
click at [560, 412] on li "Yksittäisiä vastaanottajia pitäisi voida poistaa klikkaamalla ne pois vastaanot…" at bounding box center [658, 409] width 1165 height 17
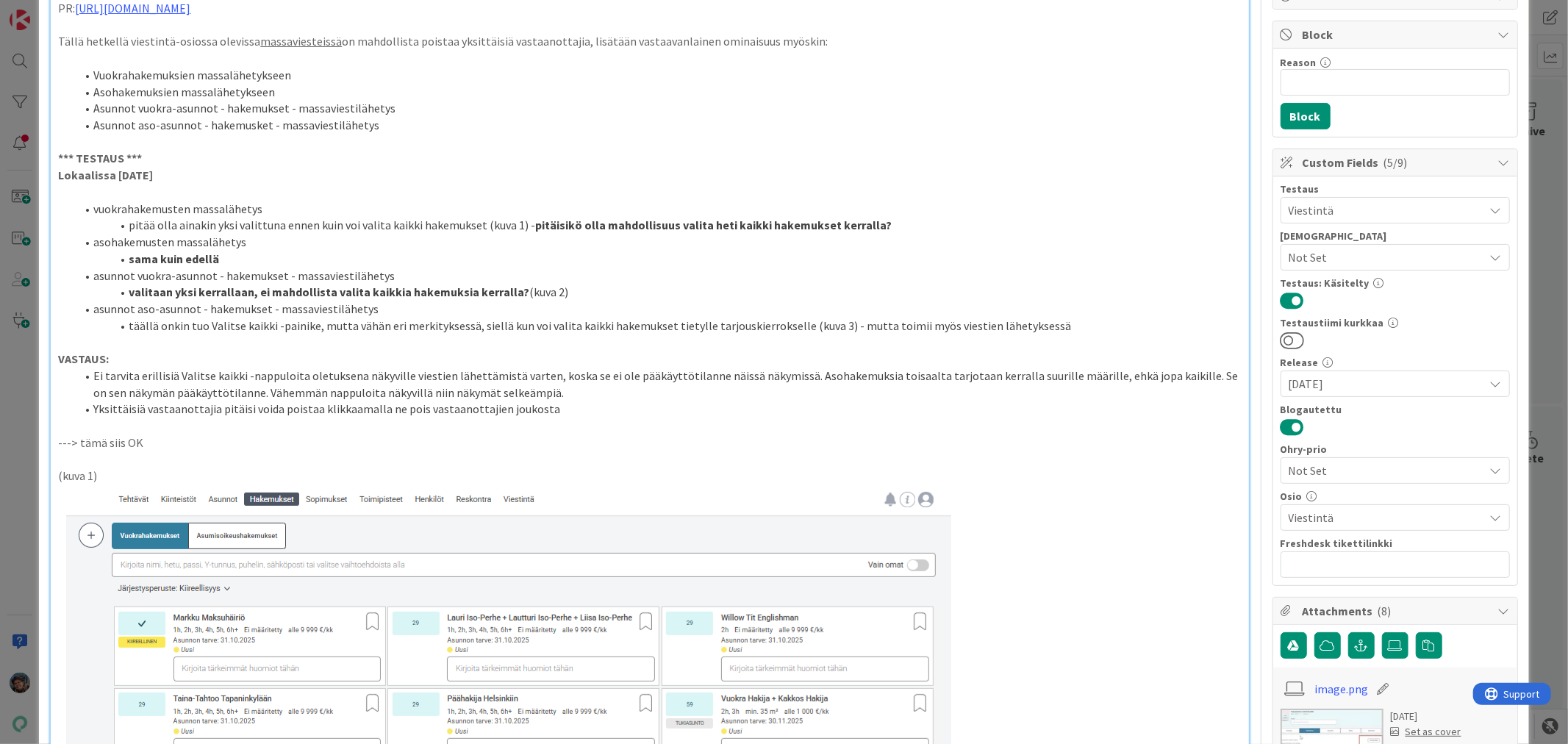
click at [899, 225] on li "pitää olla ainakin yksi valittuna ennen kuin voi valita kaikki hakemukset (kuva…" at bounding box center [658, 225] width 1165 height 17
click at [567, 291] on li "valitaan yksi kerrallaan, ei mahdollista valita kaikkia hakemuksia kerralla? (k…" at bounding box center [658, 293] width 1165 height 17
drag, startPoint x: 559, startPoint y: 290, endPoint x: 694, endPoint y: 295, distance: 135.1
click at [694, 295] on li "valitaan yksi kerrallaan, ei mahdollista valita kaikkia hakemuksia kerralla? (k…" at bounding box center [658, 293] width 1165 height 17
click at [104, 444] on p "---> tämä siis OK" at bounding box center [649, 443] width 1183 height 17
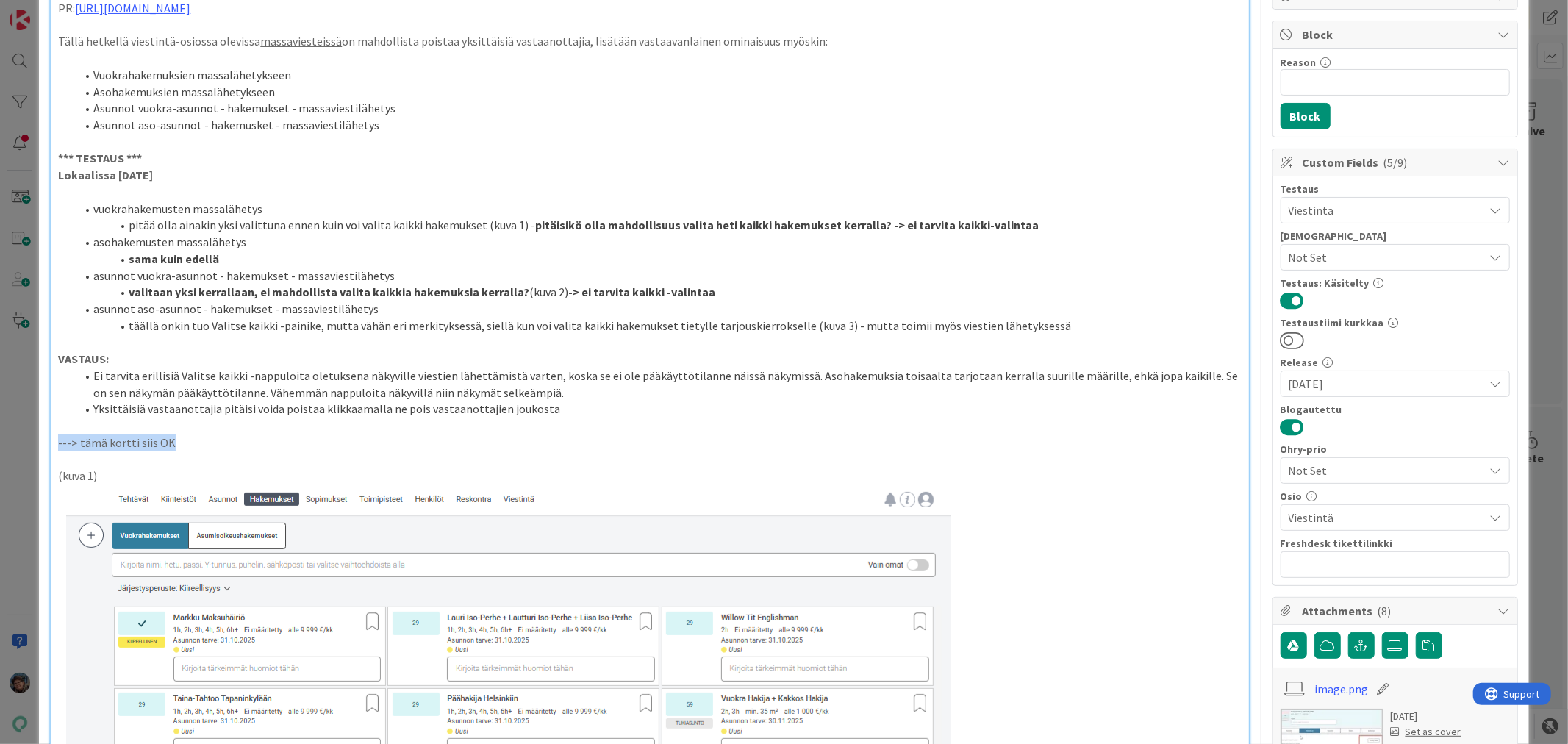
drag, startPoint x: 56, startPoint y: 438, endPoint x: 222, endPoint y: 439, distance: 166.0
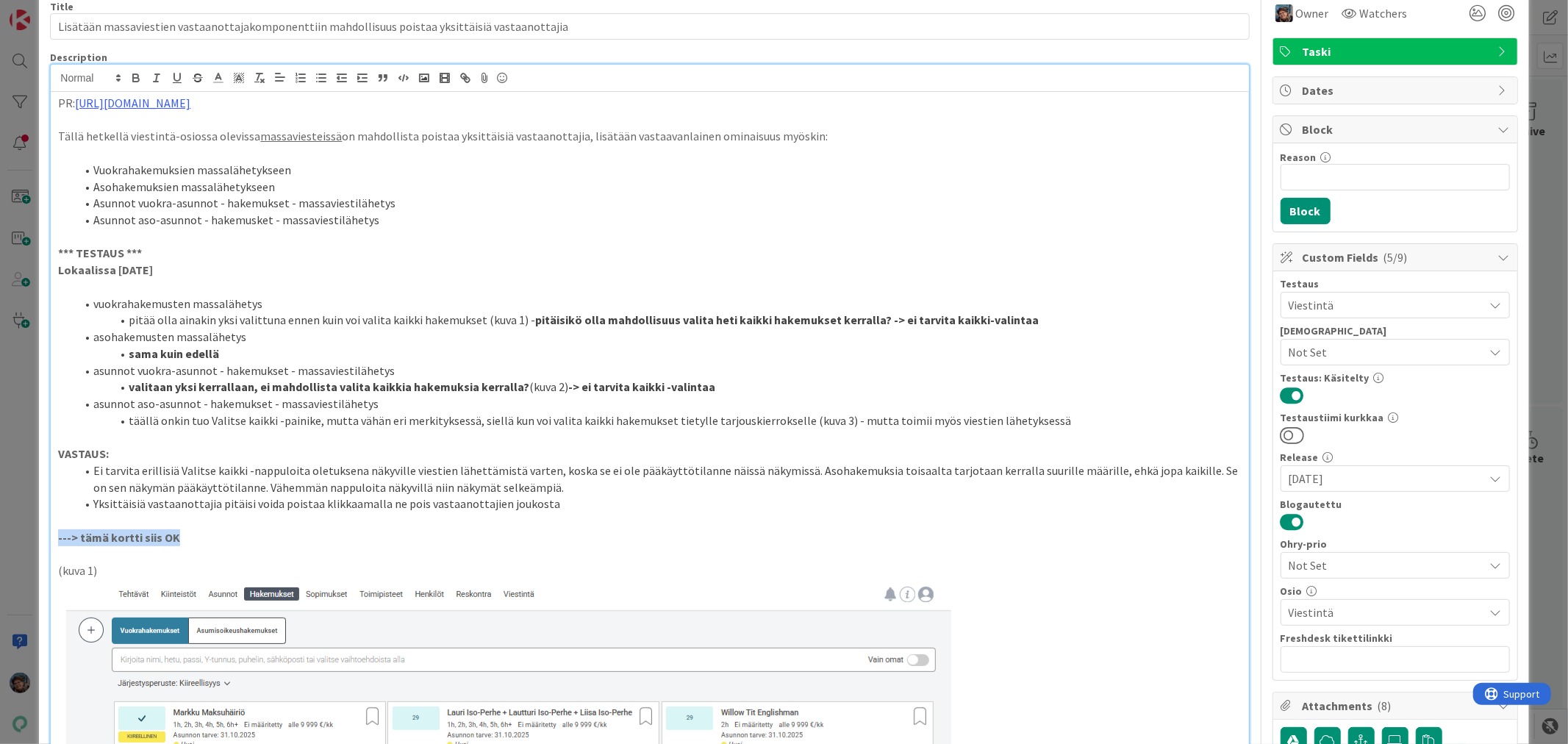
scroll to position [0, 0]
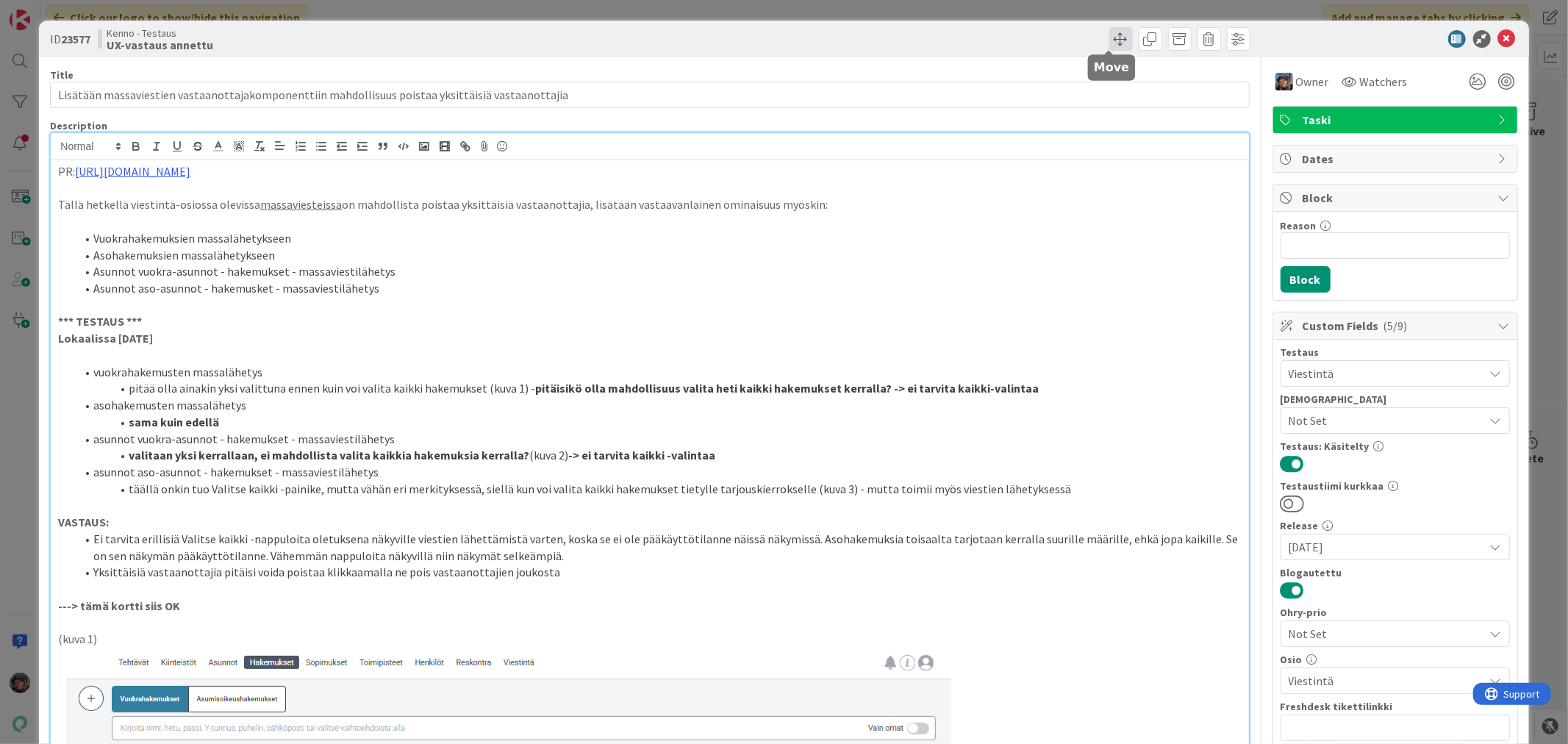
click at [1109, 33] on span at bounding box center [1121, 39] width 24 height 24
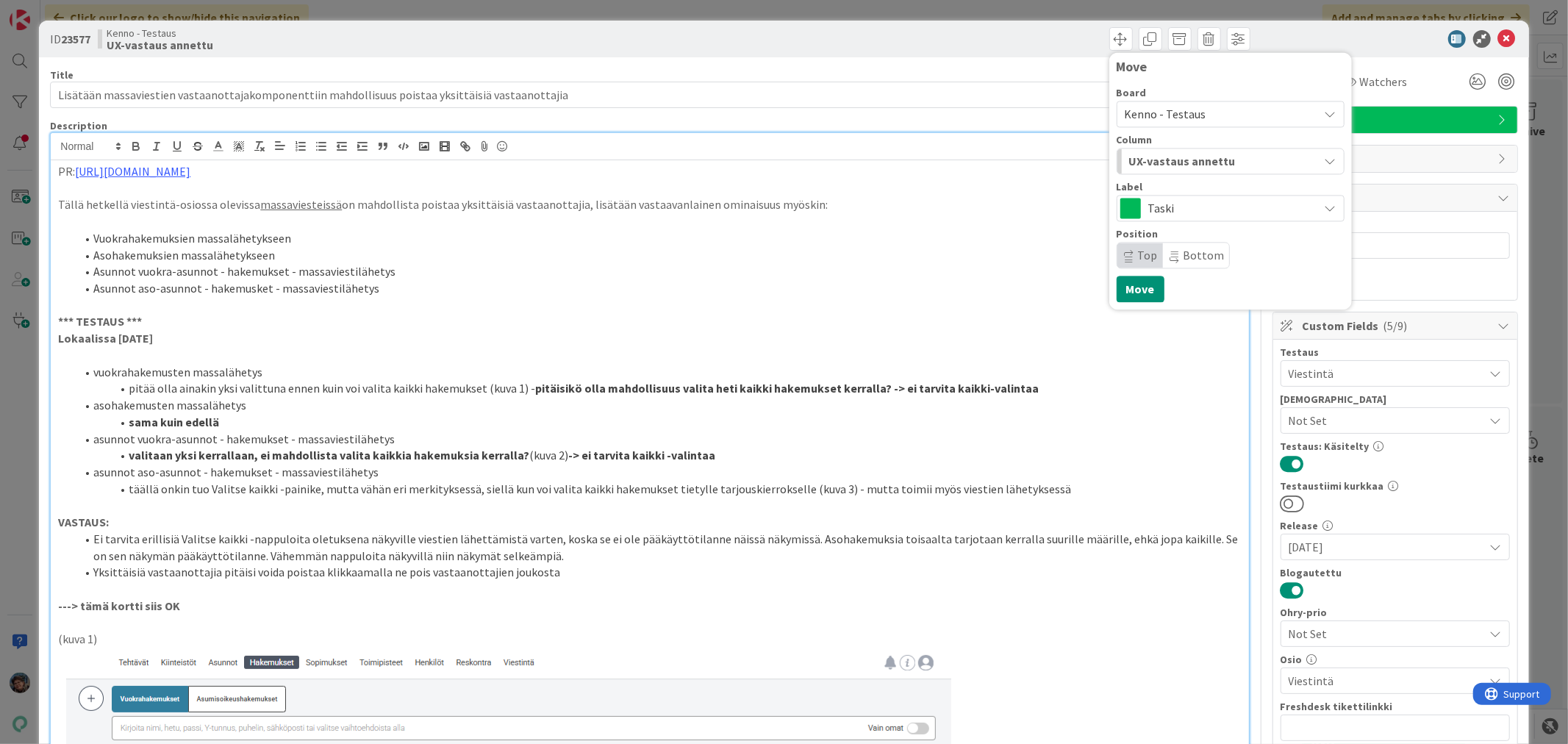
click at [1189, 158] on span "UX-vastaus annettu" at bounding box center [1182, 161] width 106 height 19
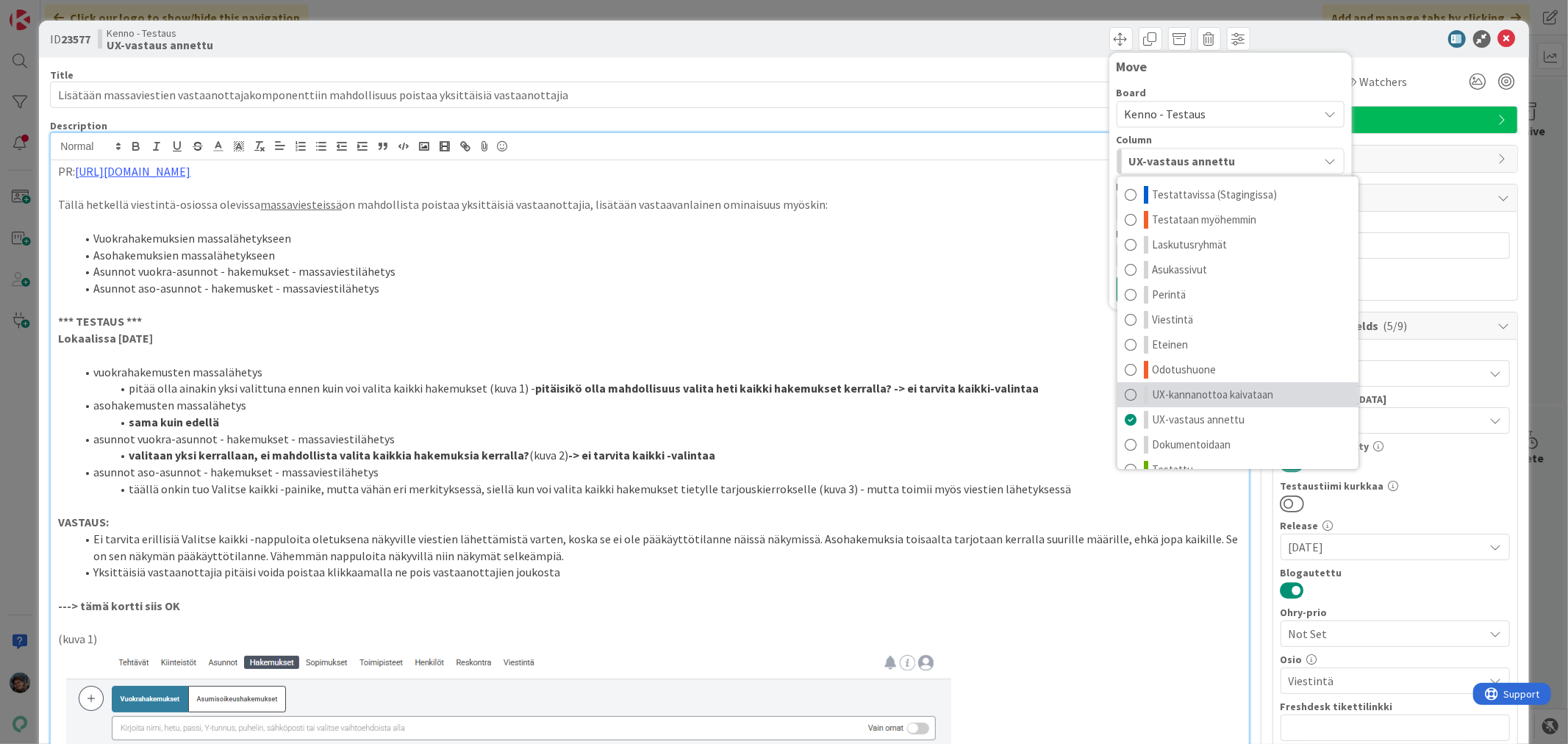
scroll to position [19, 0]
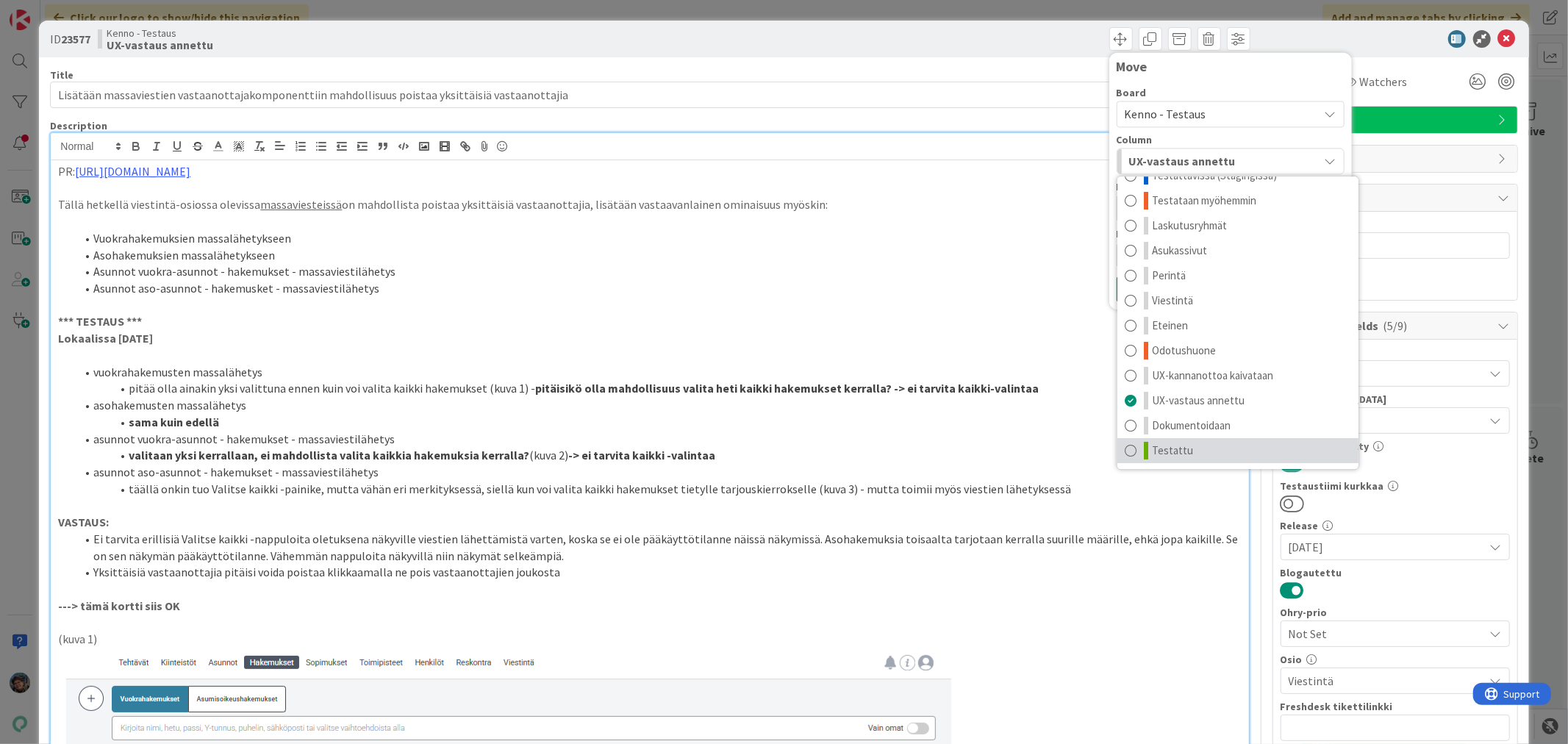
click at [1171, 449] on span "Testattu" at bounding box center [1172, 450] width 41 height 18
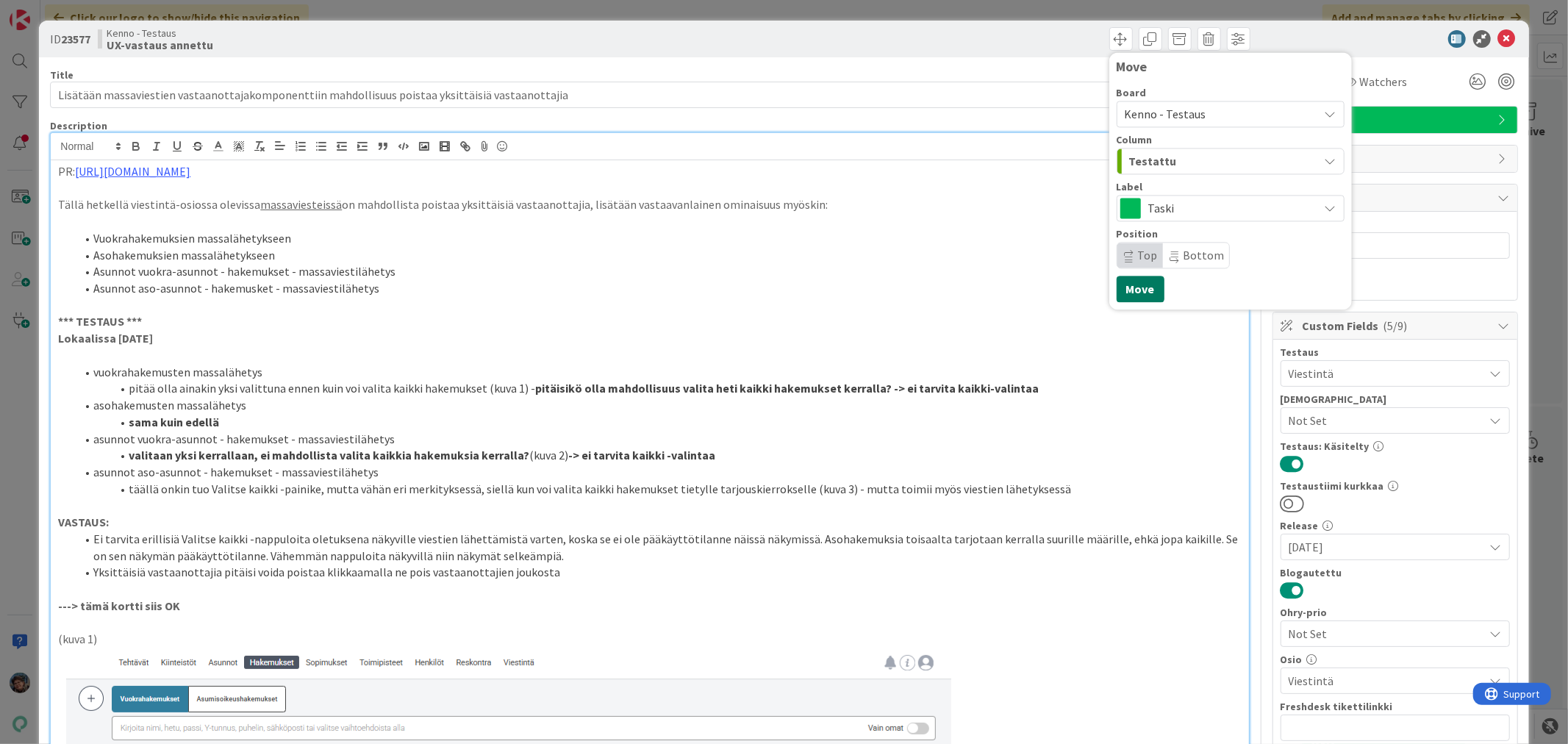
click at [1123, 285] on button "Move" at bounding box center [1141, 288] width 48 height 26
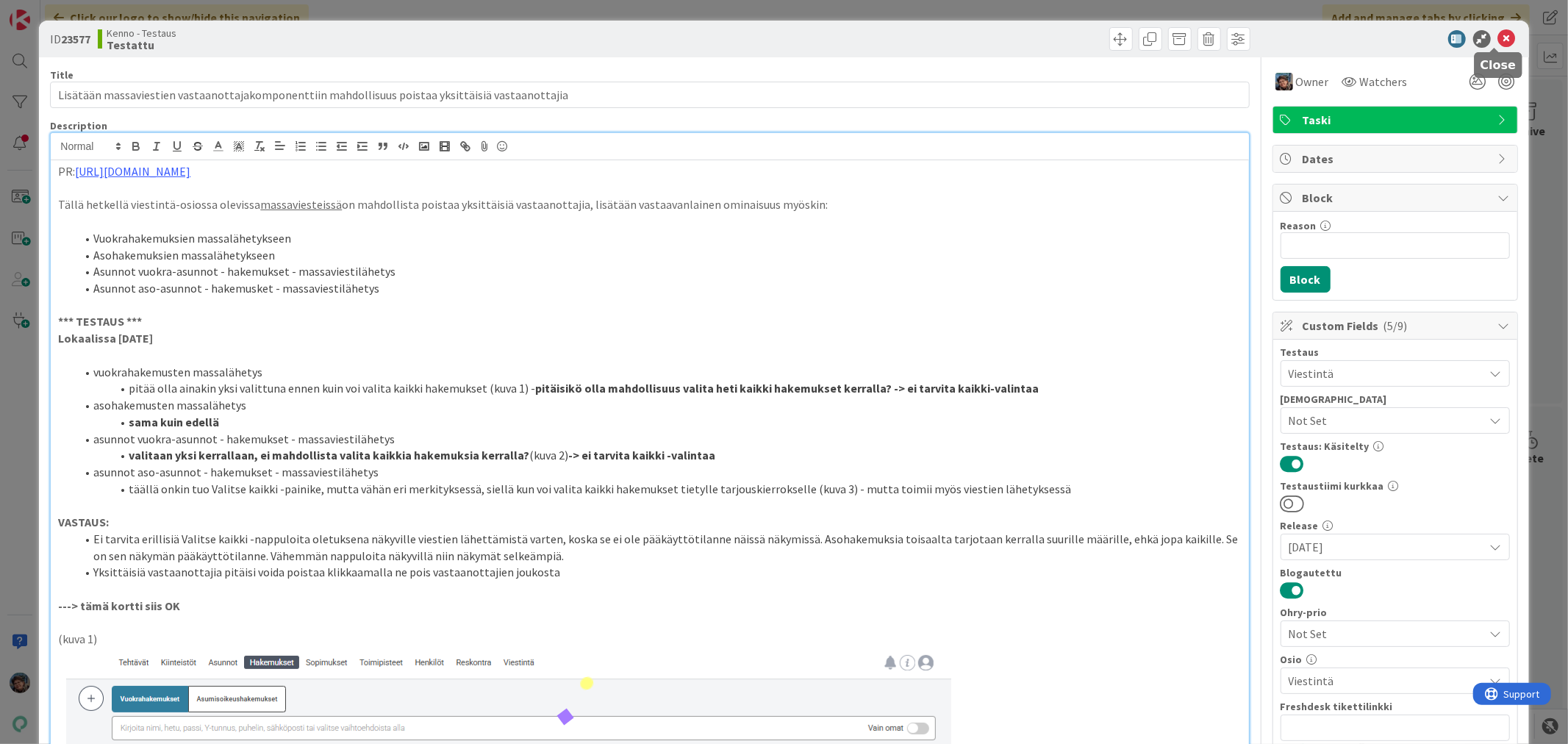
click at [1498, 37] on icon at bounding box center [1506, 39] width 18 height 18
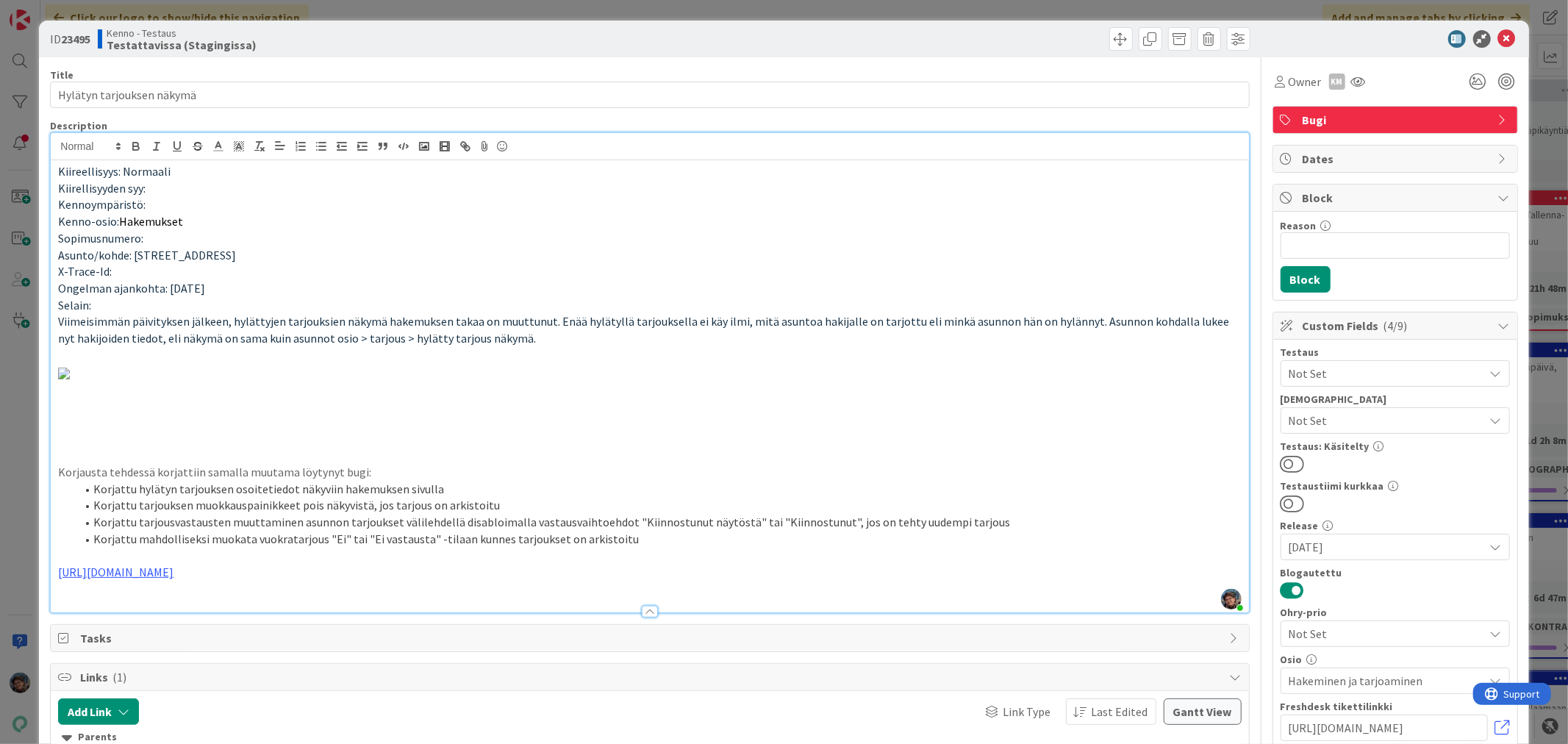
scroll to position [653, 0]
